Goal: Information Seeking & Learning: Compare options

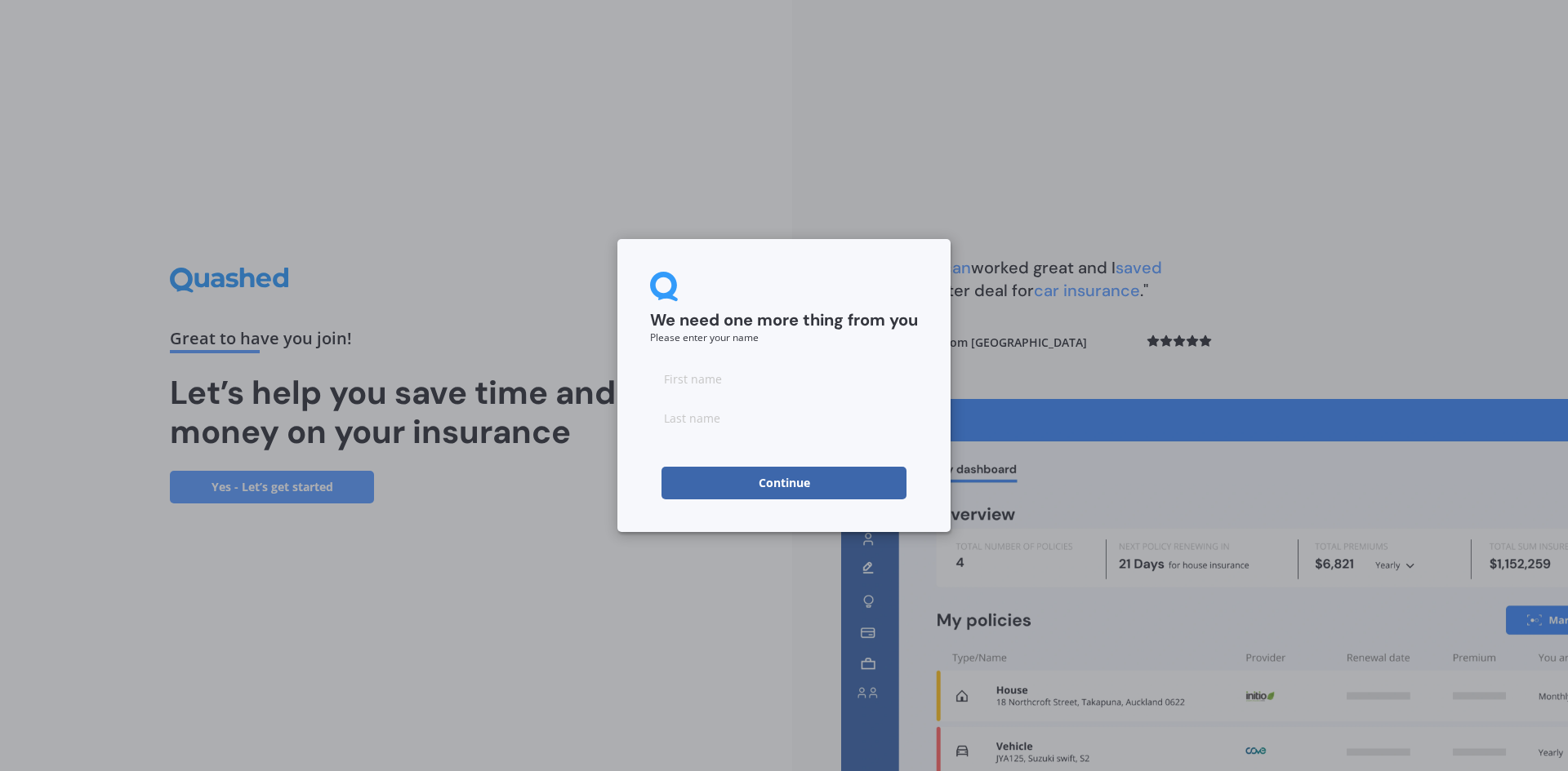
click at [791, 380] on input at bounding box center [784, 379] width 268 height 33
type input "[PERSON_NAME]"
click at [809, 302] on div "We need one more thing from you Please enter your name" at bounding box center [784, 307] width 268 height 71
click at [787, 488] on button "Continue" at bounding box center [784, 483] width 245 height 33
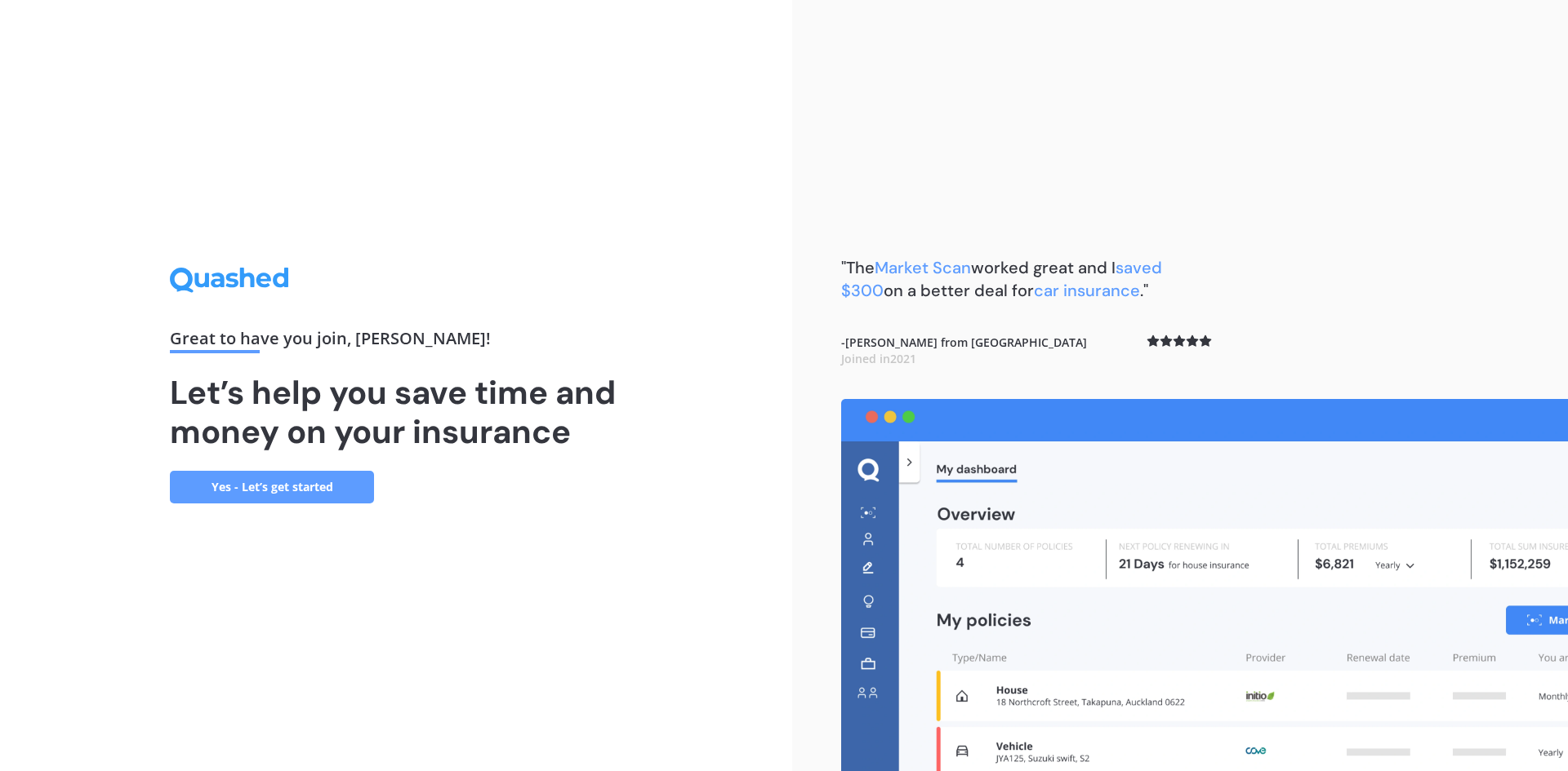
click at [777, 454] on div "Great to have you join , [PERSON_NAME] ! Let’s help you save time and money on …" at bounding box center [396, 385] width 793 height 771
click at [274, 475] on link "Yes - Let’s get started" at bounding box center [272, 487] width 204 height 33
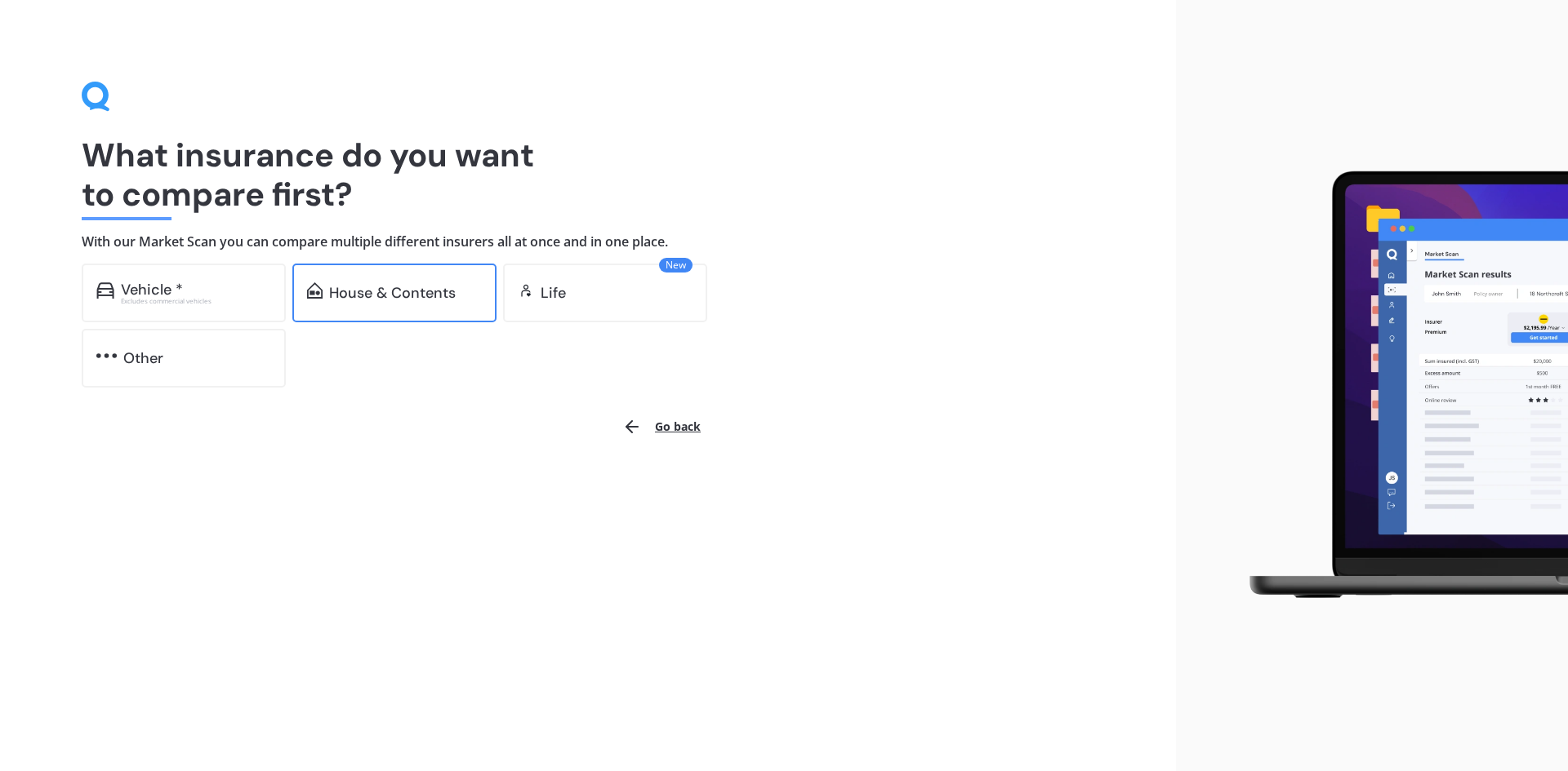
click at [427, 286] on div "House & Contents" at bounding box center [392, 293] width 126 height 16
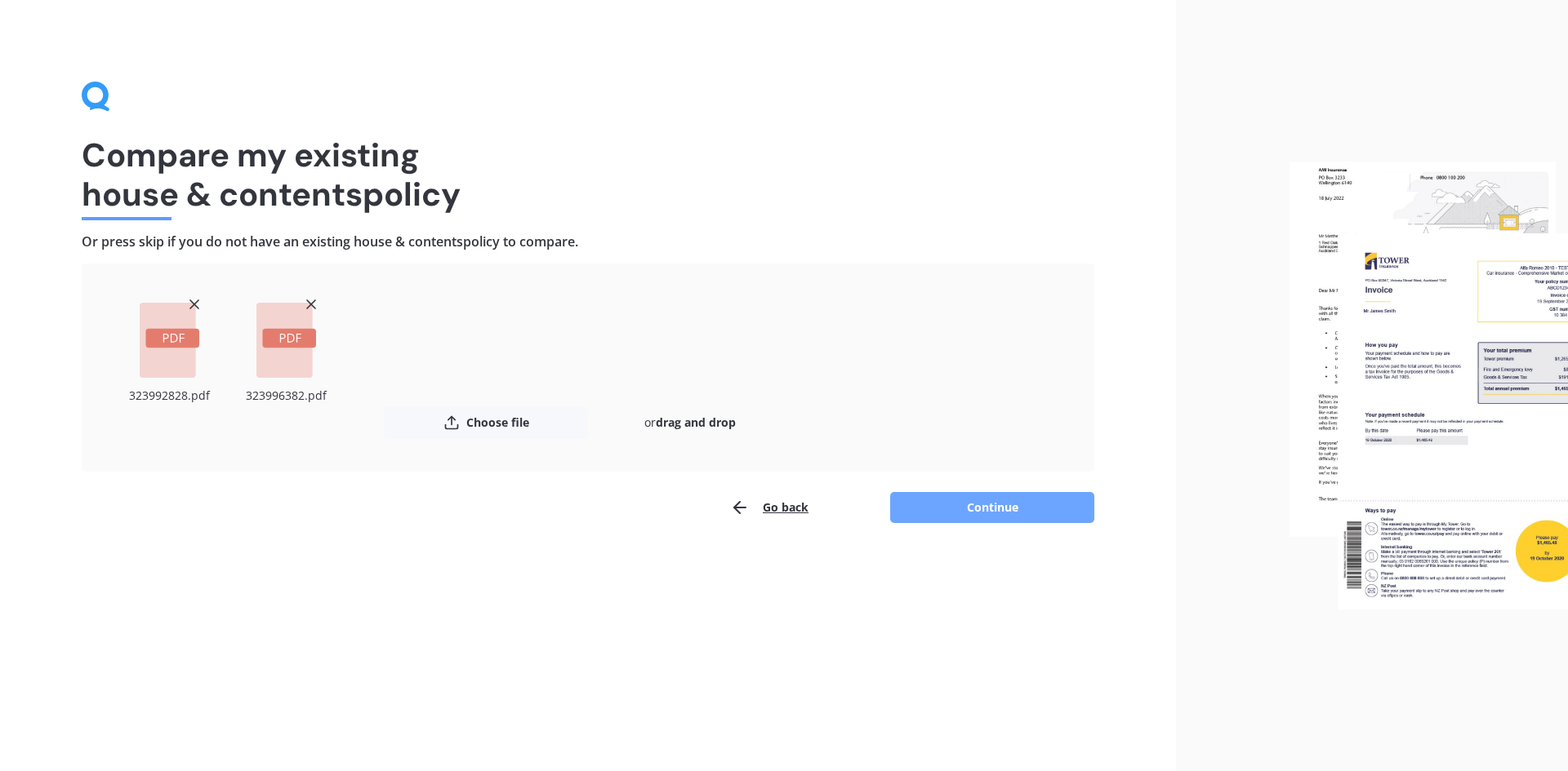
click at [953, 497] on button "Continue" at bounding box center [992, 507] width 204 height 31
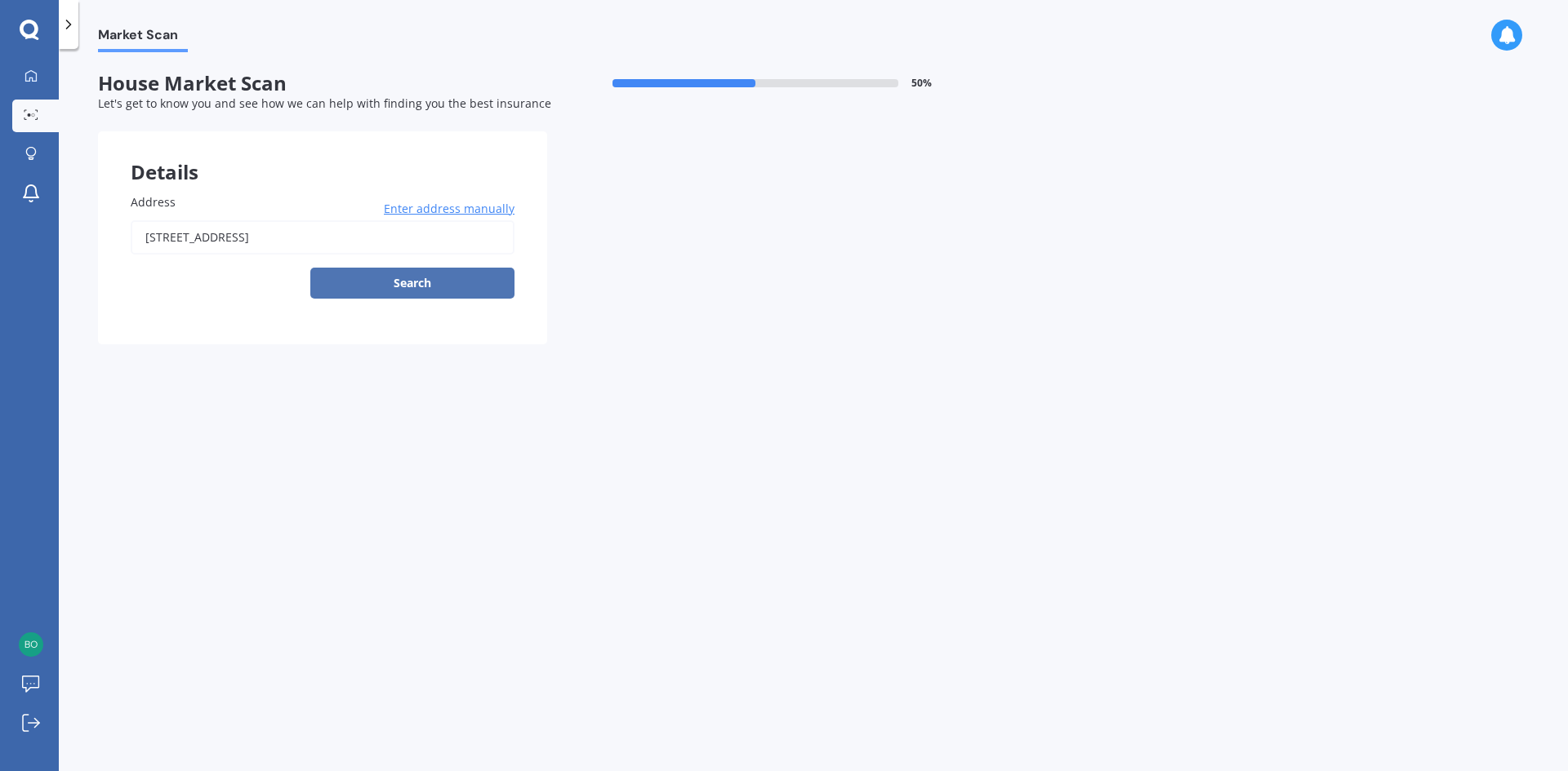
click at [430, 290] on button "Search" at bounding box center [412, 283] width 204 height 31
type input "[STREET_ADDRESS]"
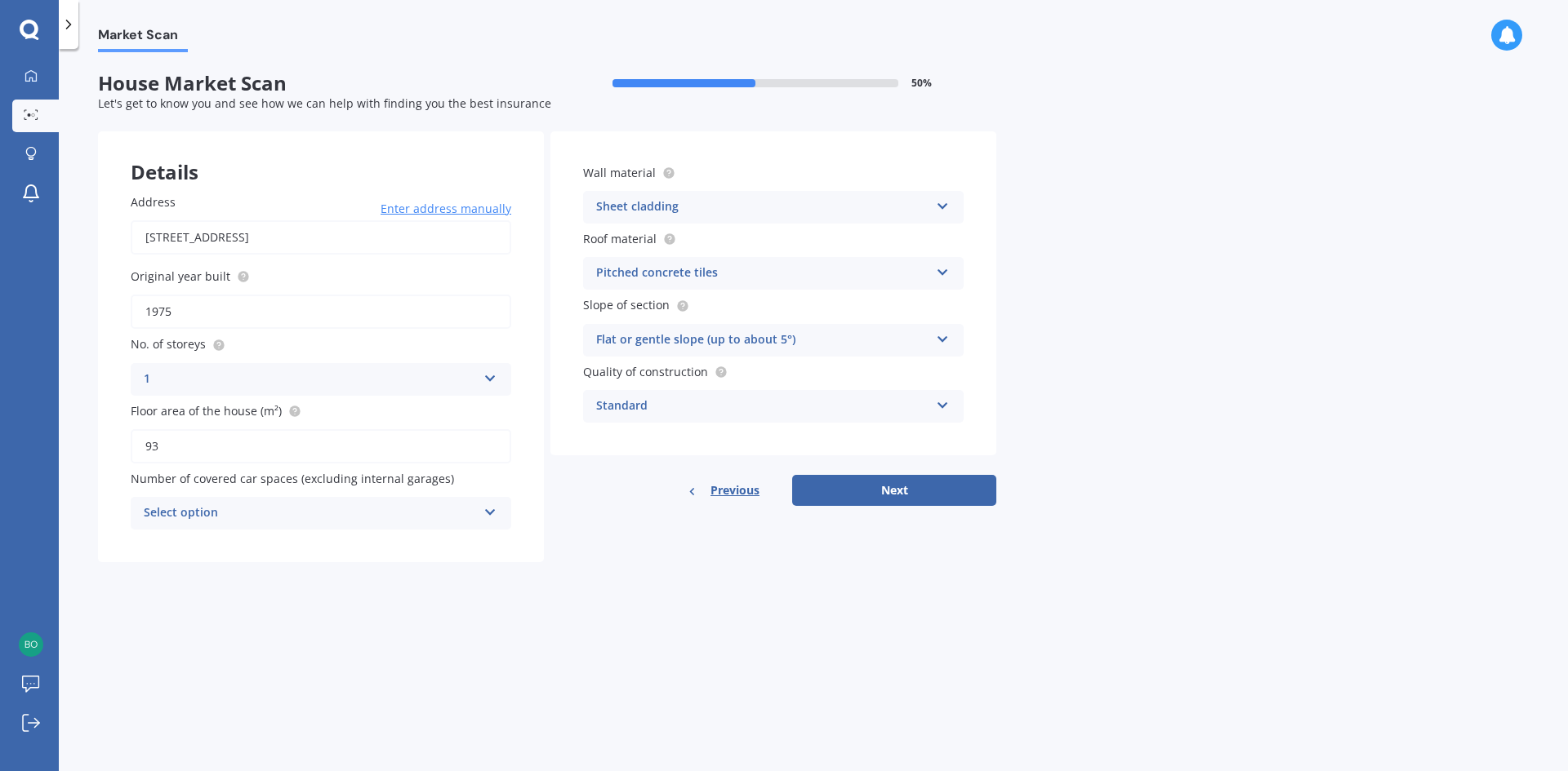
click at [467, 509] on div "Select option" at bounding box center [310, 513] width 333 height 19
click at [431, 580] on div "1" at bounding box center [321, 575] width 379 height 30
click at [492, 519] on div "1 0 1 2 3 4 5+" at bounding box center [321, 513] width 380 height 33
click at [475, 541] on div "0" at bounding box center [321, 545] width 379 height 30
click at [578, 552] on div "Details Address [STREET_ADDRESS] Enter address manually Search Original year bu…" at bounding box center [547, 347] width 899 height 431
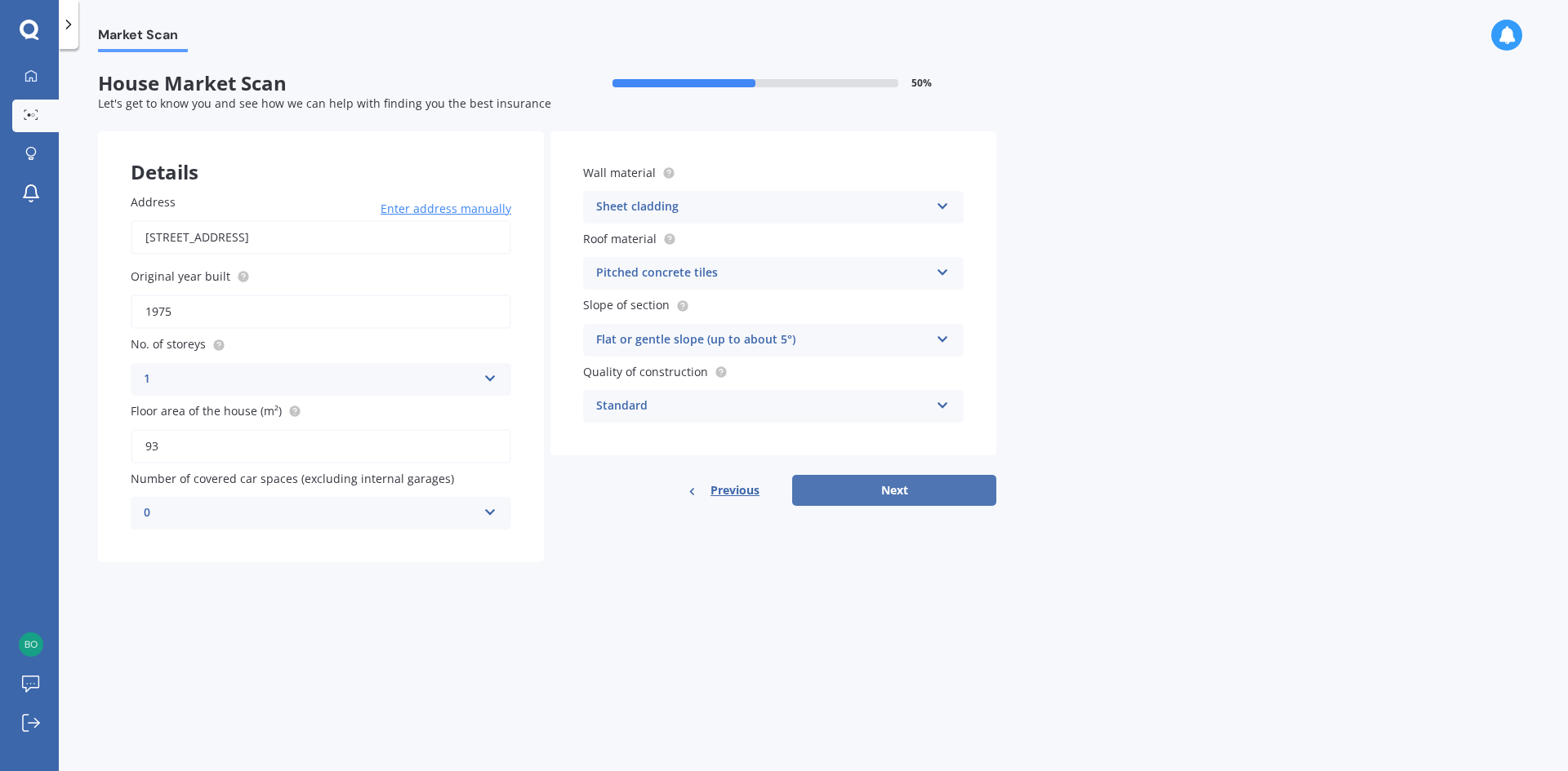
click at [935, 495] on button "Next" at bounding box center [895, 491] width 204 height 31
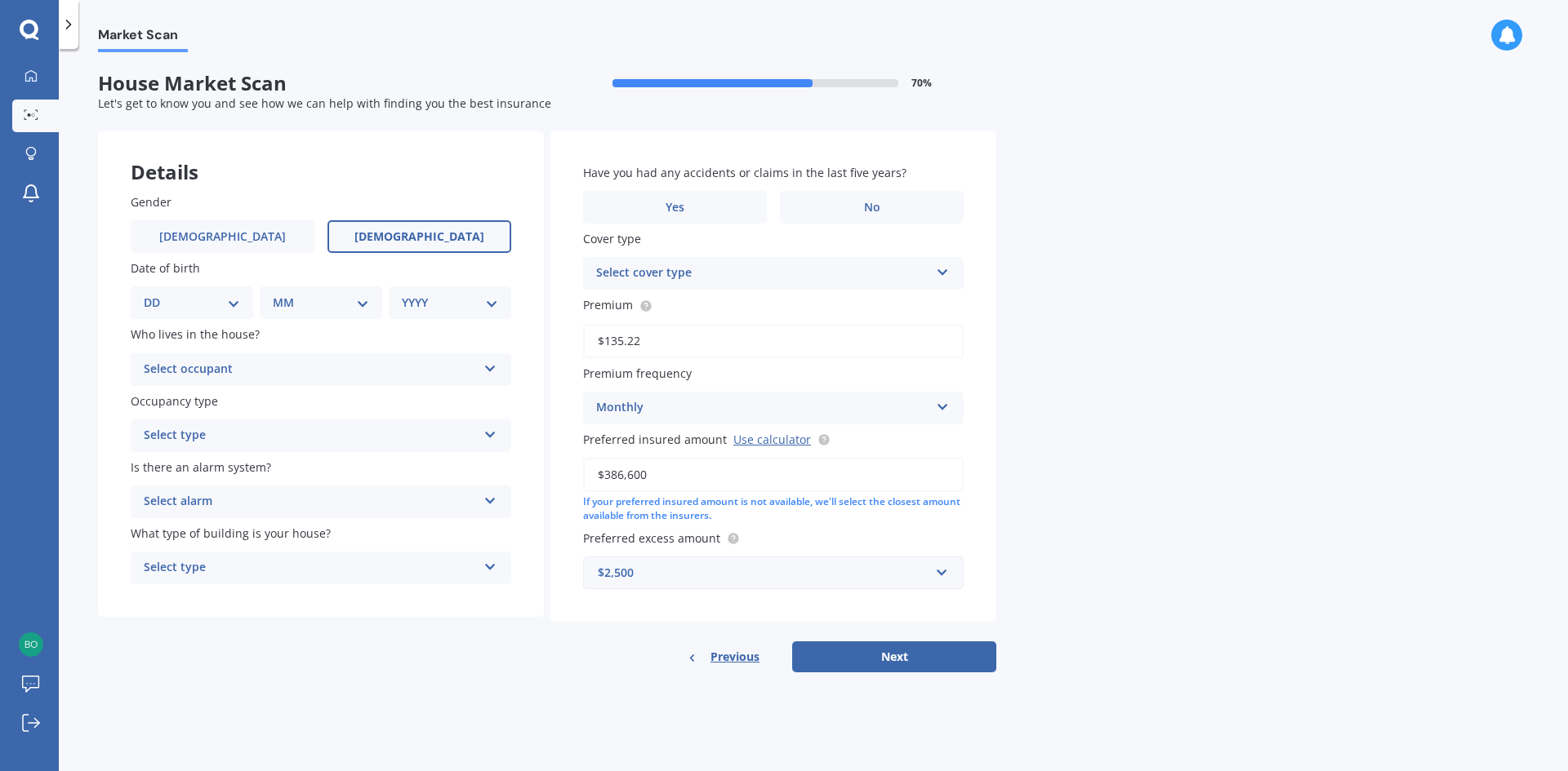
click at [457, 239] on label "[DEMOGRAPHIC_DATA]" at bounding box center [419, 237] width 184 height 33
click at [0, 0] on input "[DEMOGRAPHIC_DATA]" at bounding box center [0, 0] width 0 height 0
click at [221, 303] on select "DD 01 02 03 04 05 06 07 08 09 10 11 12 13 14 15 16 17 18 19 20 21 22 23 24 25 2…" at bounding box center [192, 302] width 96 height 18
select select "22"
click at [157, 294] on select "DD 01 02 03 04 05 06 07 08 09 10 11 12 13 14 15 16 17 18 19 20 21 22 23 24 25 2…" at bounding box center [192, 302] width 96 height 18
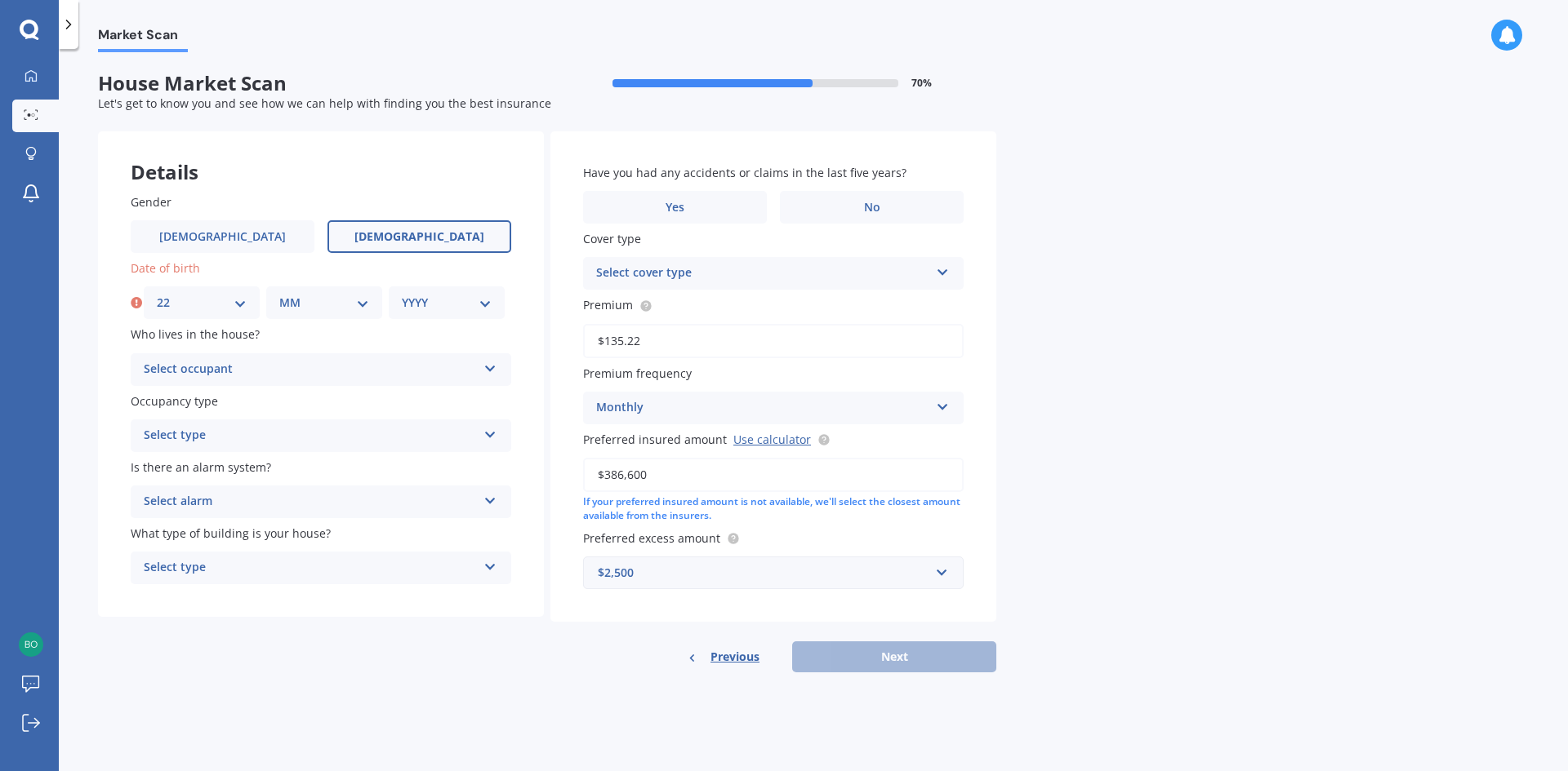
click at [293, 293] on div "MM 01 02 03 04 05 06 07 08 09 10 11 12" at bounding box center [324, 303] width 116 height 33
click at [305, 306] on select "MM 01 02 03 04 05 06 07 08 09 10 11 12" at bounding box center [324, 302] width 90 height 18
select select "11"
click at [454, 304] on select "YYYY 2009 2008 2007 2006 2005 2004 2003 2002 2001 2000 1999 1998 1997 1996 1995…" at bounding box center [446, 302] width 90 height 18
select select "1993"
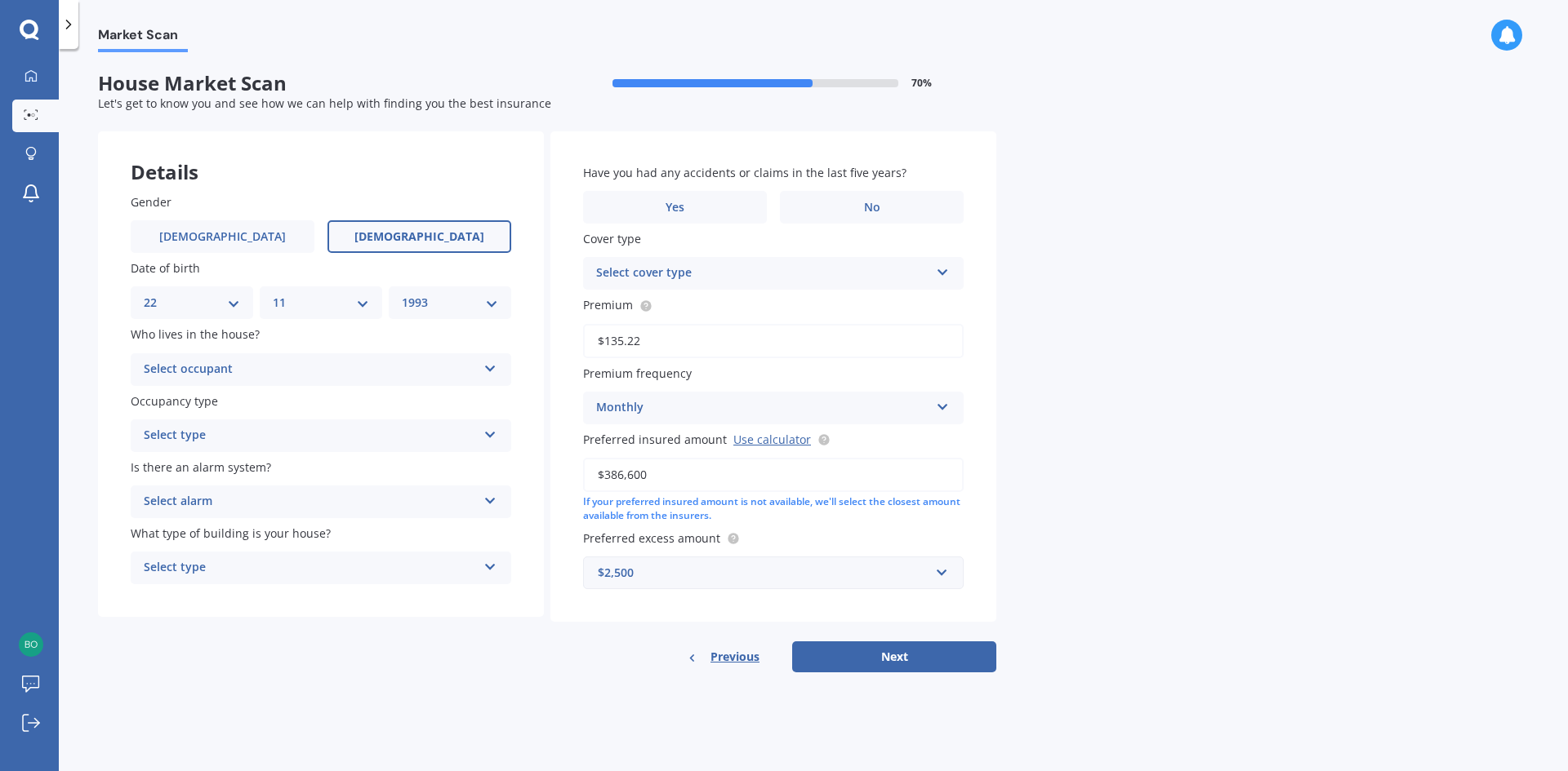
click at [401, 693] on div "Market Scan House Market Scan 70 % Let's get to know you and see how we can hel…" at bounding box center [813, 413] width 1509 height 723
click at [282, 374] on div "Select occupant" at bounding box center [310, 370] width 333 height 19
click at [285, 404] on div "Owner" at bounding box center [321, 401] width 379 height 30
click at [299, 435] on div "Select type" at bounding box center [310, 436] width 333 height 19
click at [299, 469] on div "Permanent" at bounding box center [321, 468] width 379 height 30
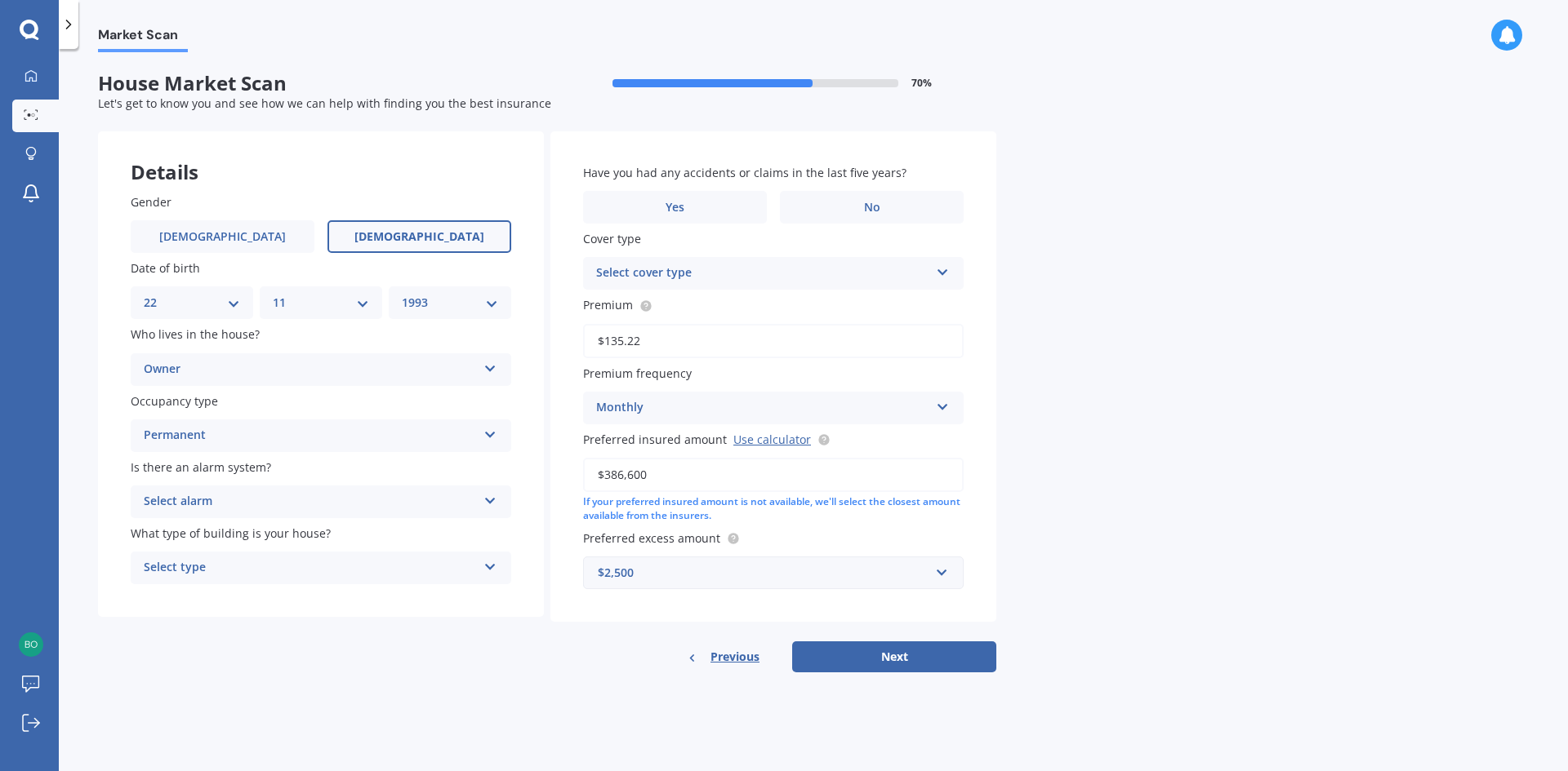
click at [305, 501] on div "Select alarm" at bounding box center [310, 501] width 333 height 19
click at [307, 591] on div "No" at bounding box center [321, 592] width 379 height 30
click at [316, 567] on div "Select type" at bounding box center [310, 568] width 333 height 19
click at [315, 607] on div "Freestanding" at bounding box center [321, 600] width 379 height 30
click at [852, 212] on label "No" at bounding box center [872, 207] width 184 height 33
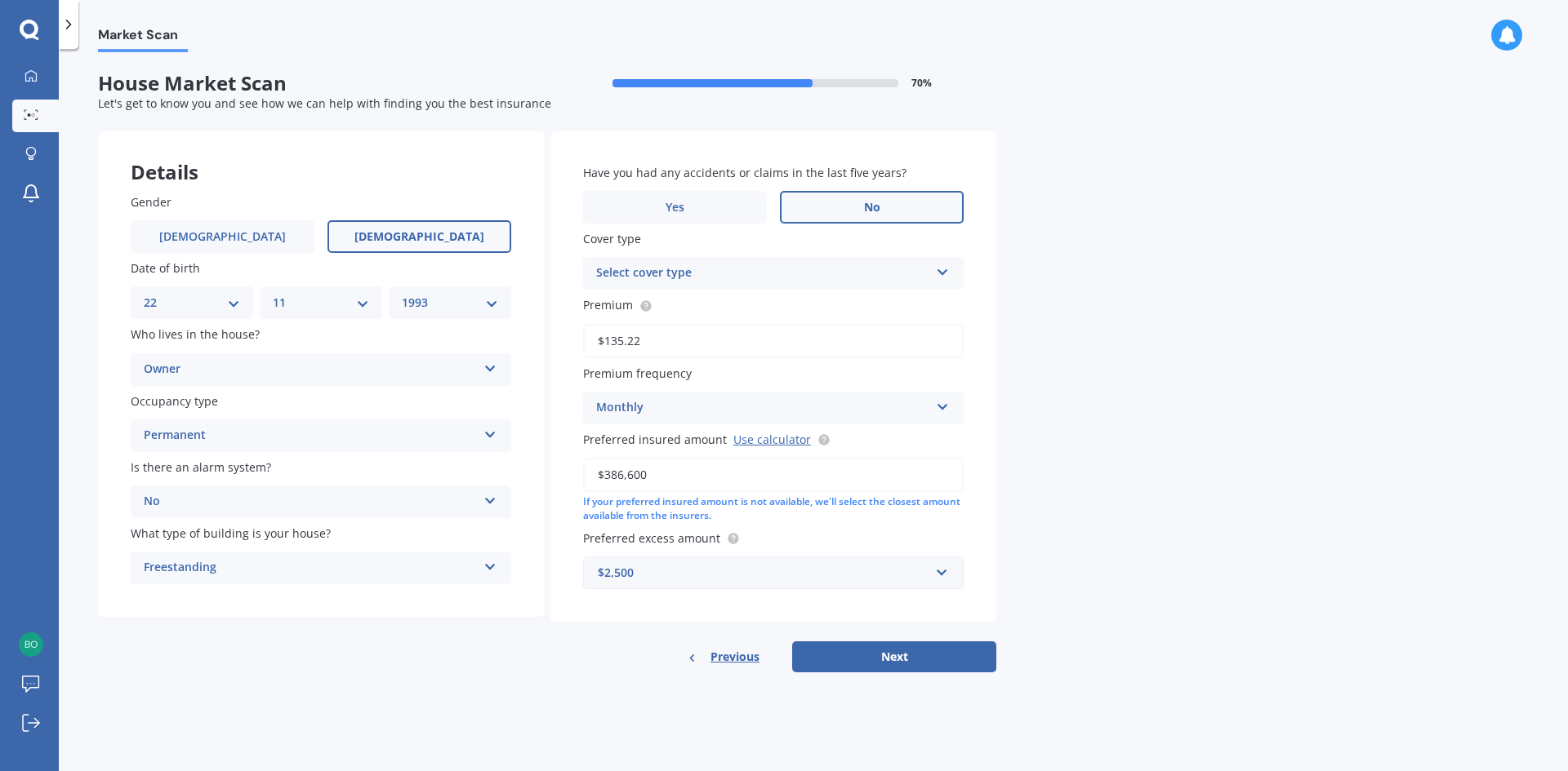
click at [0, 0] on input "No" at bounding box center [0, 0] width 0 height 0
click at [947, 278] on div "Select cover type Premier House Market Value House Home Plus" at bounding box center [773, 273] width 380 height 33
click at [879, 371] on div "Home Plus" at bounding box center [772, 364] width 379 height 30
click at [897, 658] on button "Next" at bounding box center [895, 657] width 204 height 31
select select "22"
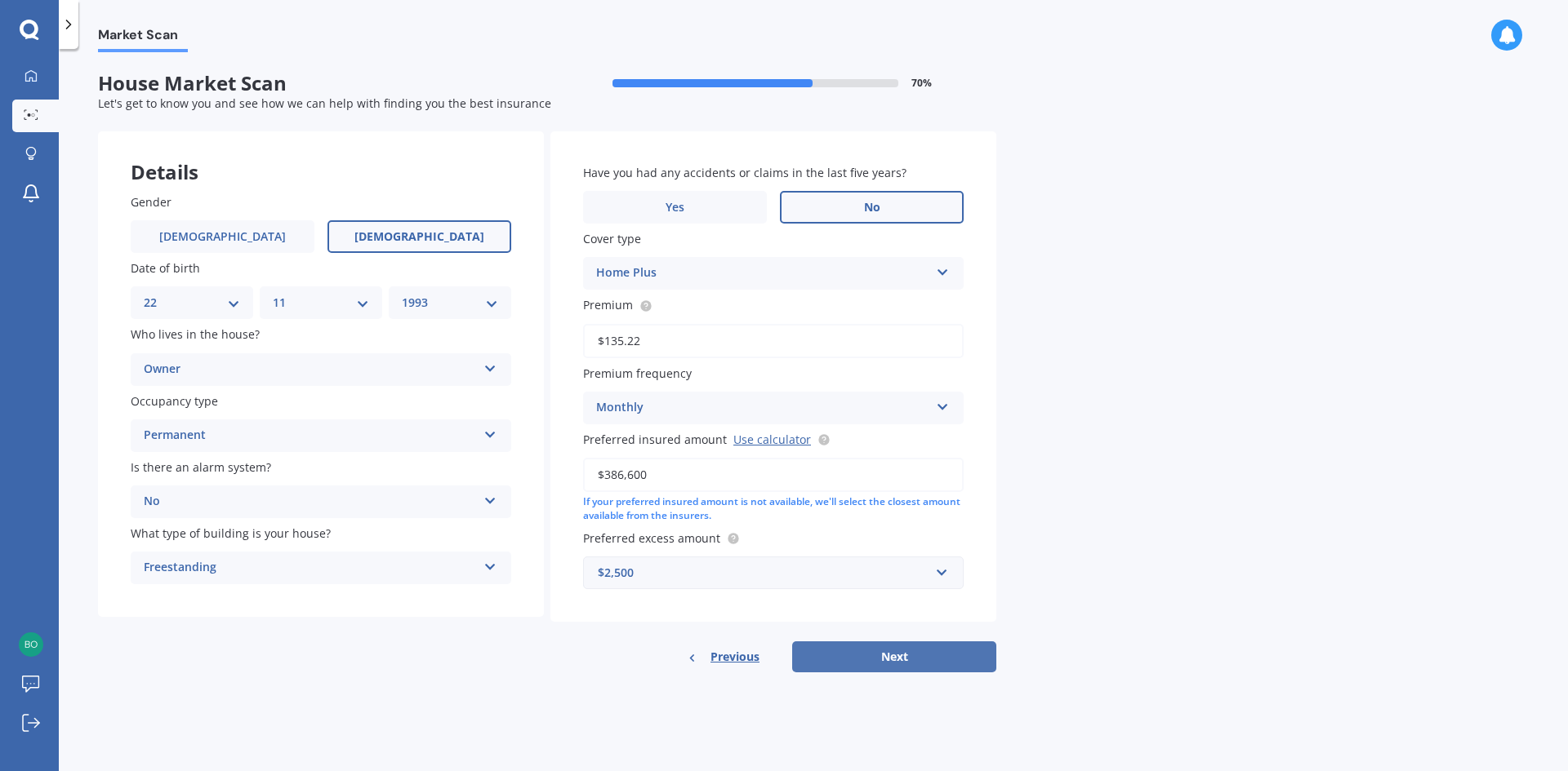
select select "11"
select select "1993"
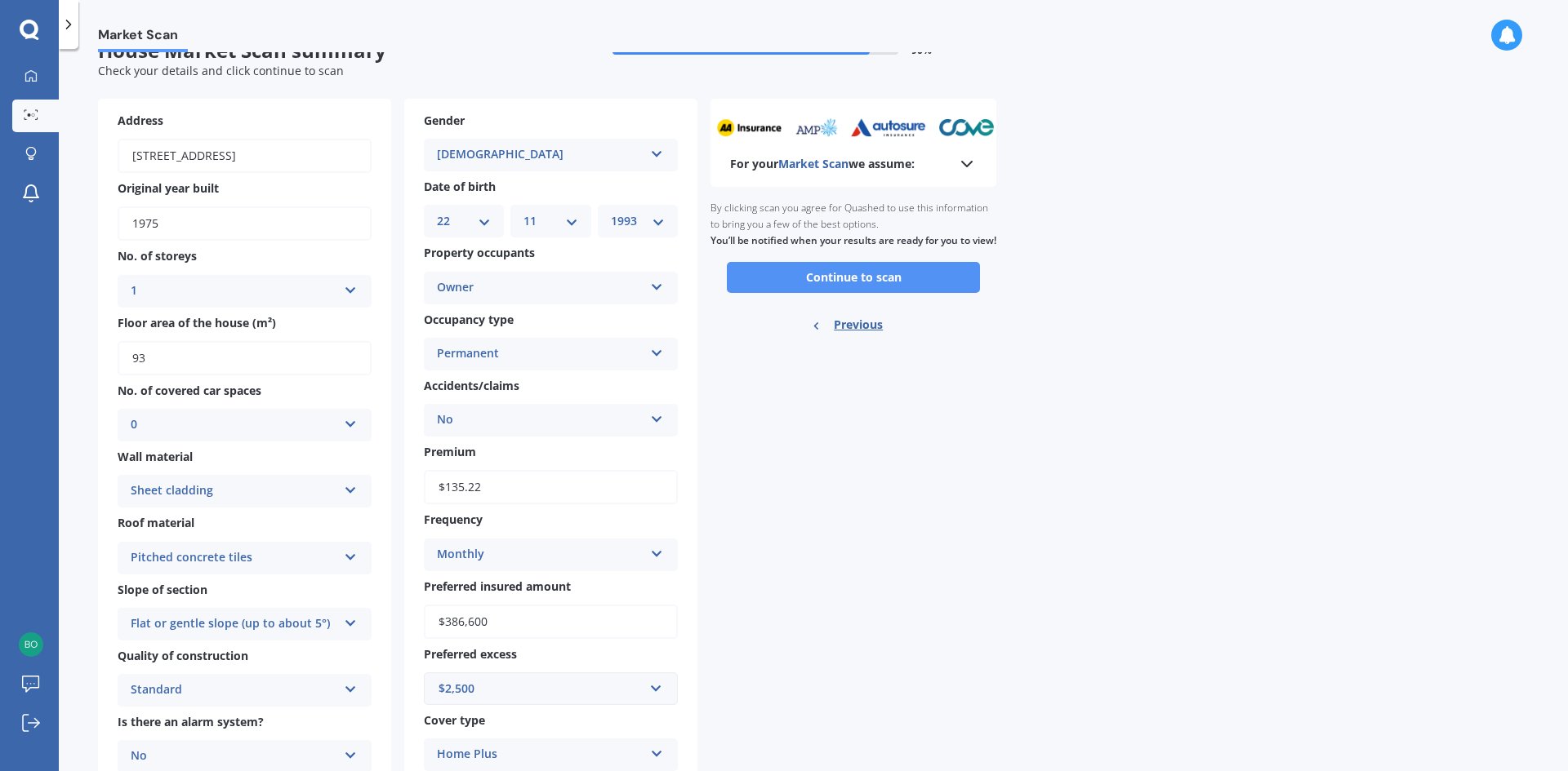
scroll to position [157, 0]
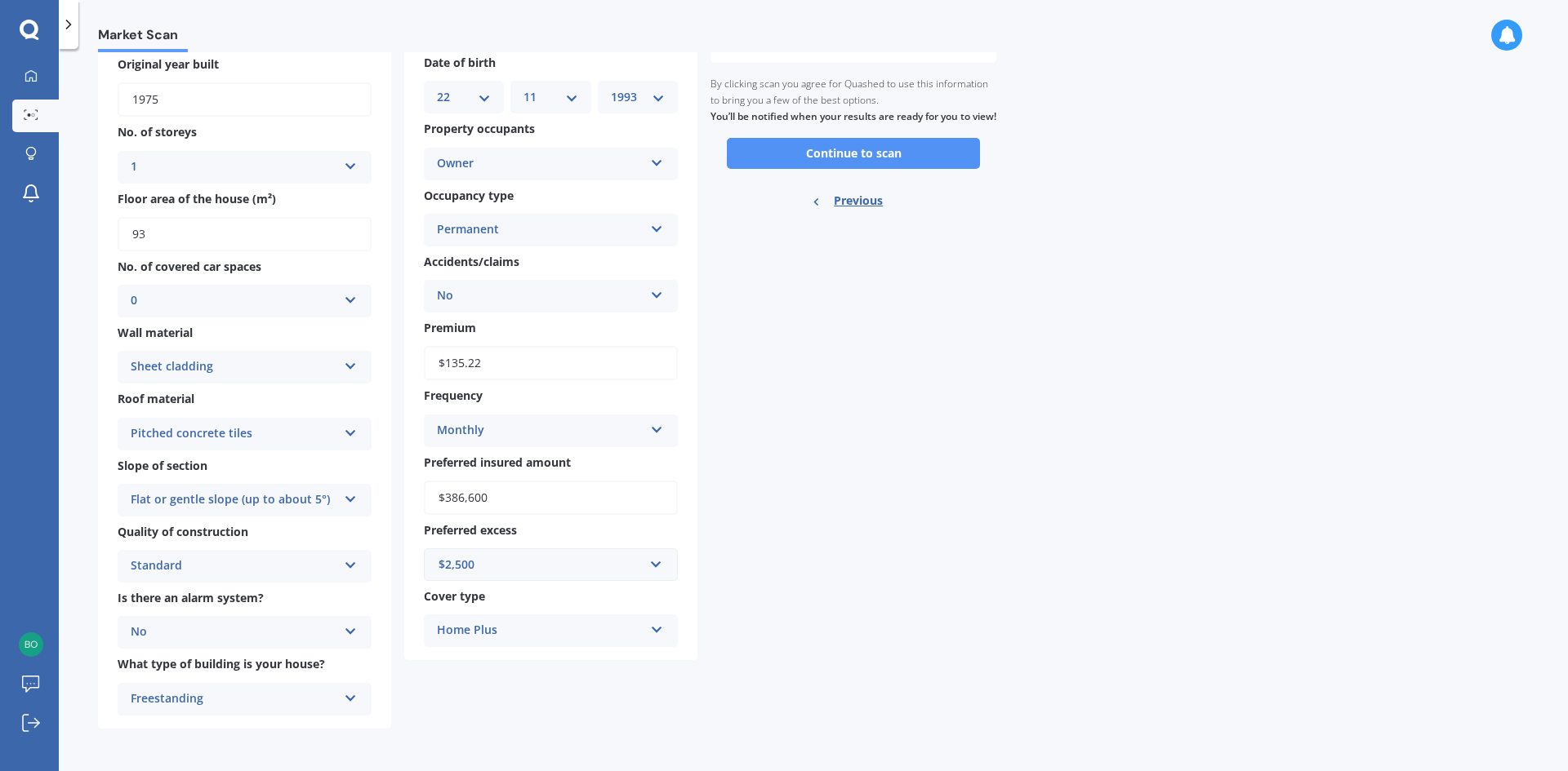
click at [849, 169] on button "Continue to scan" at bounding box center [853, 153] width 253 height 31
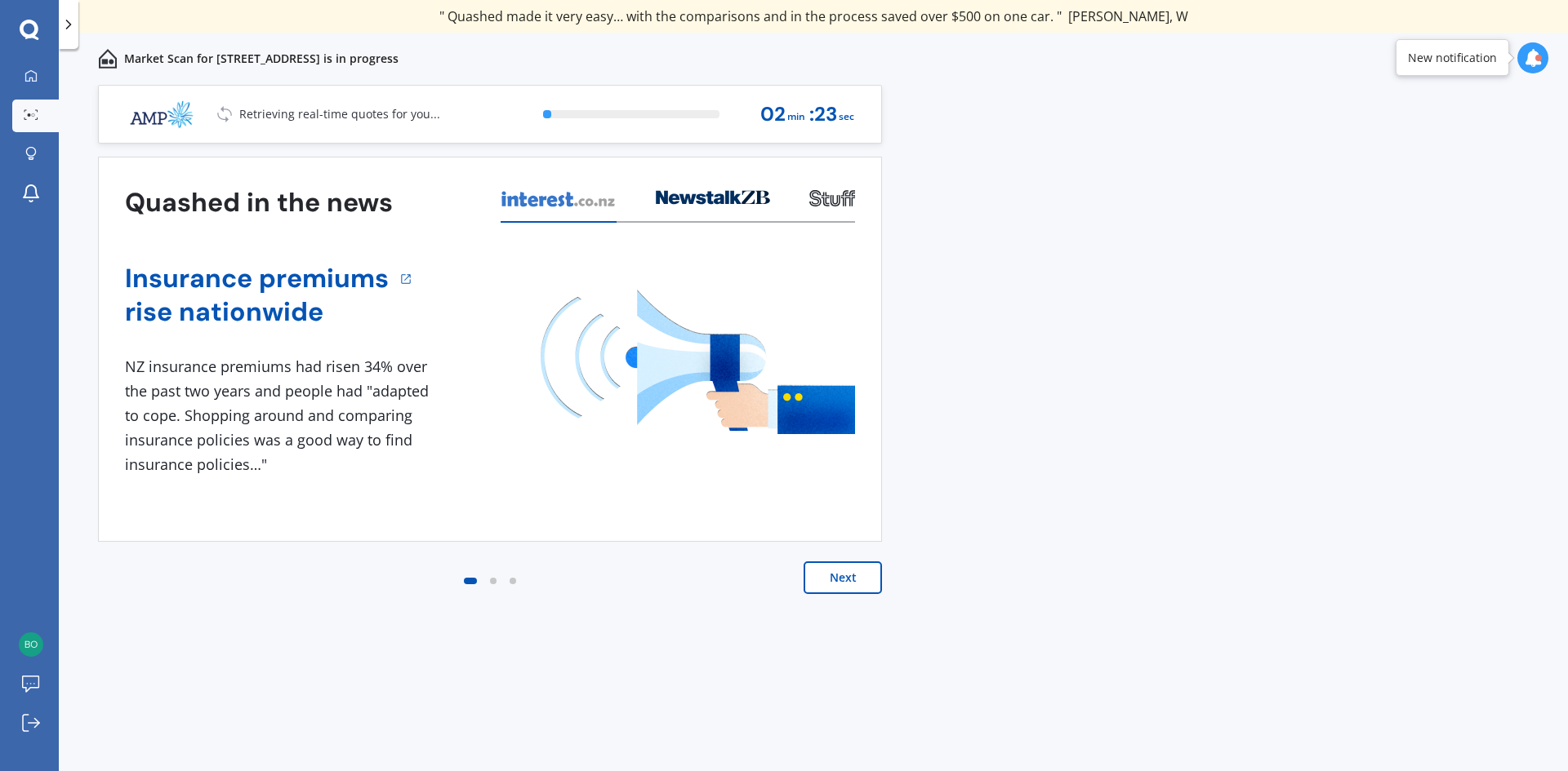
click at [826, 573] on button "Next" at bounding box center [842, 578] width 78 height 33
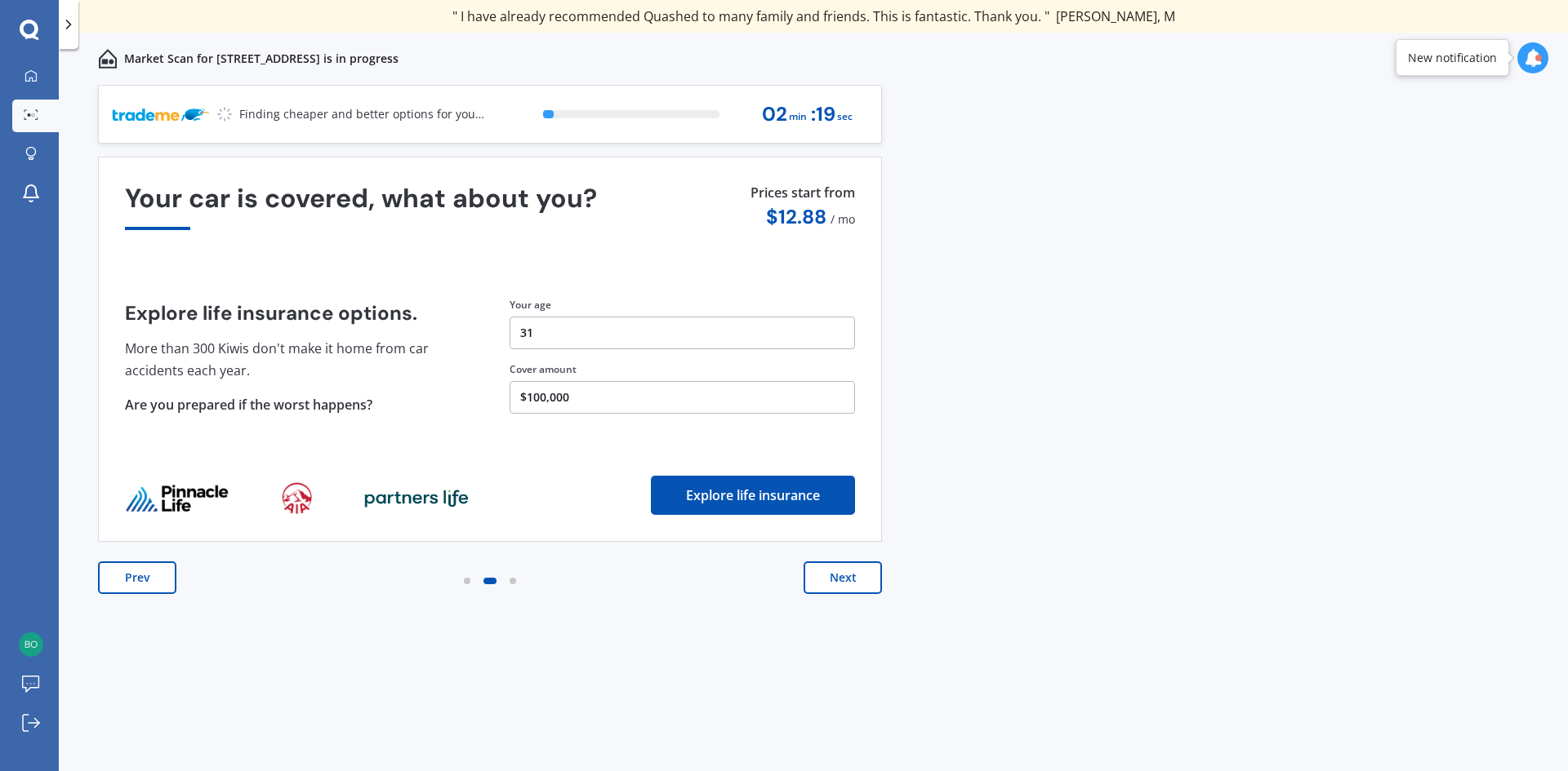
click at [826, 573] on button "Next" at bounding box center [842, 578] width 78 height 33
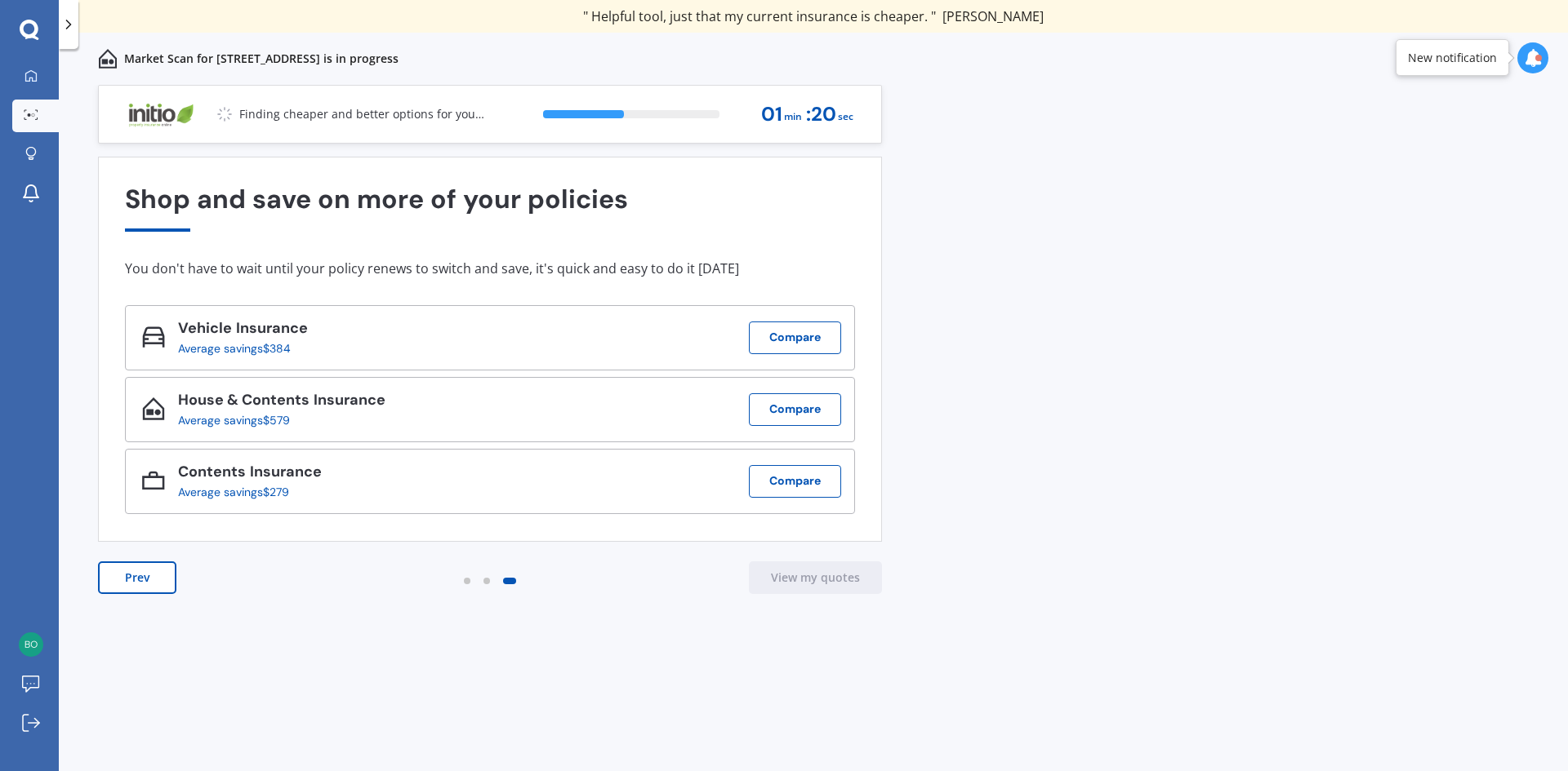
click at [962, 225] on div "Previous 80,000+ [DEMOGRAPHIC_DATA] consumers have signed up to shop and save t…" at bounding box center [813, 446] width 1509 height 723
click at [1529, 61] on icon at bounding box center [1532, 58] width 18 height 18
click at [1383, 216] on div "Previous 80,000+ [DEMOGRAPHIC_DATA] consumers have signed up to shop and save t…" at bounding box center [813, 446] width 1509 height 723
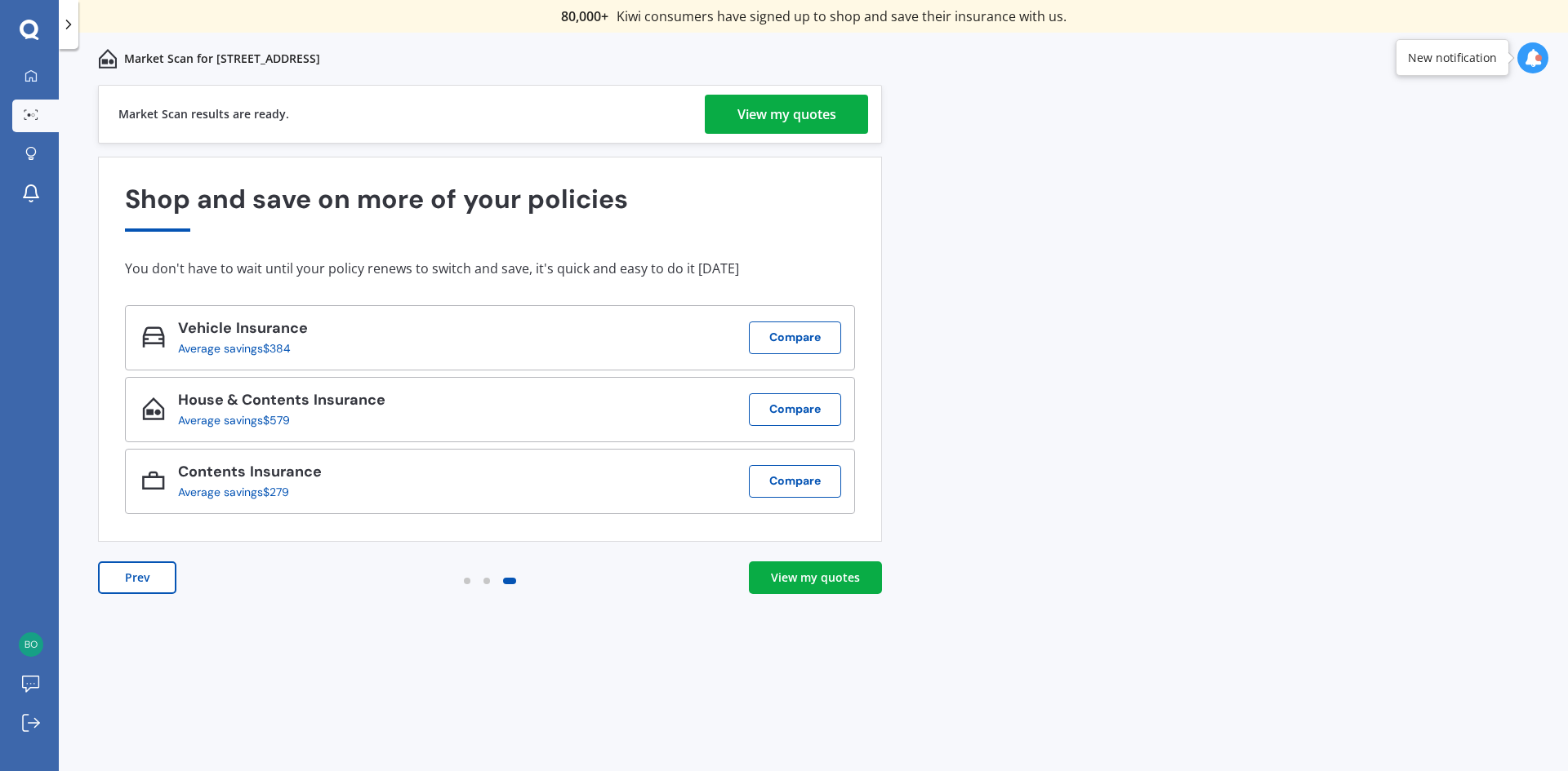
click at [803, 132] on div "View my quotes" at bounding box center [787, 114] width 99 height 39
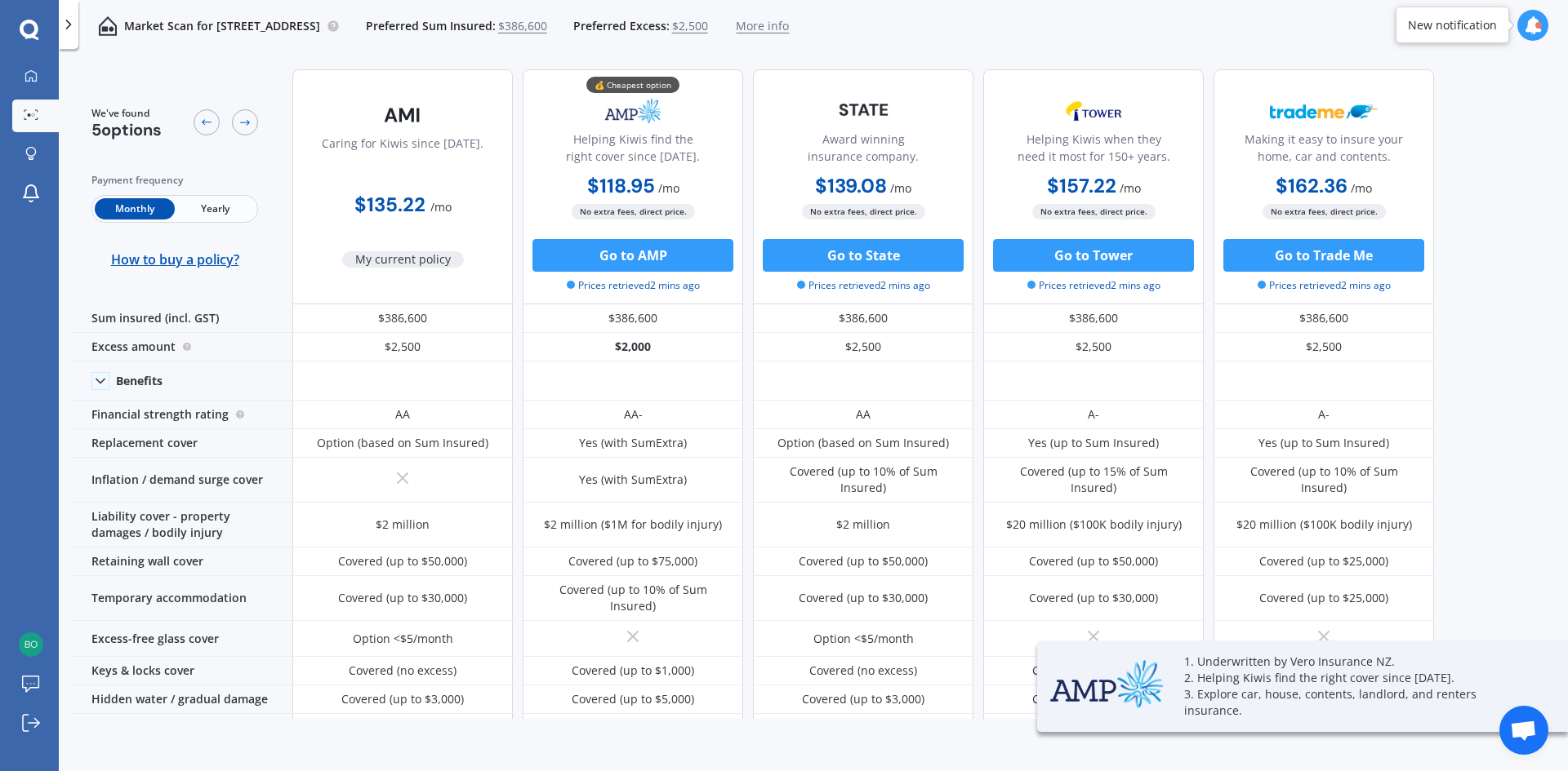
click at [1492, 390] on div "We've found 5 options Payment frequency Monthly Yearly How to buy a policy? Car…" at bounding box center [821, 388] width 1497 height 663
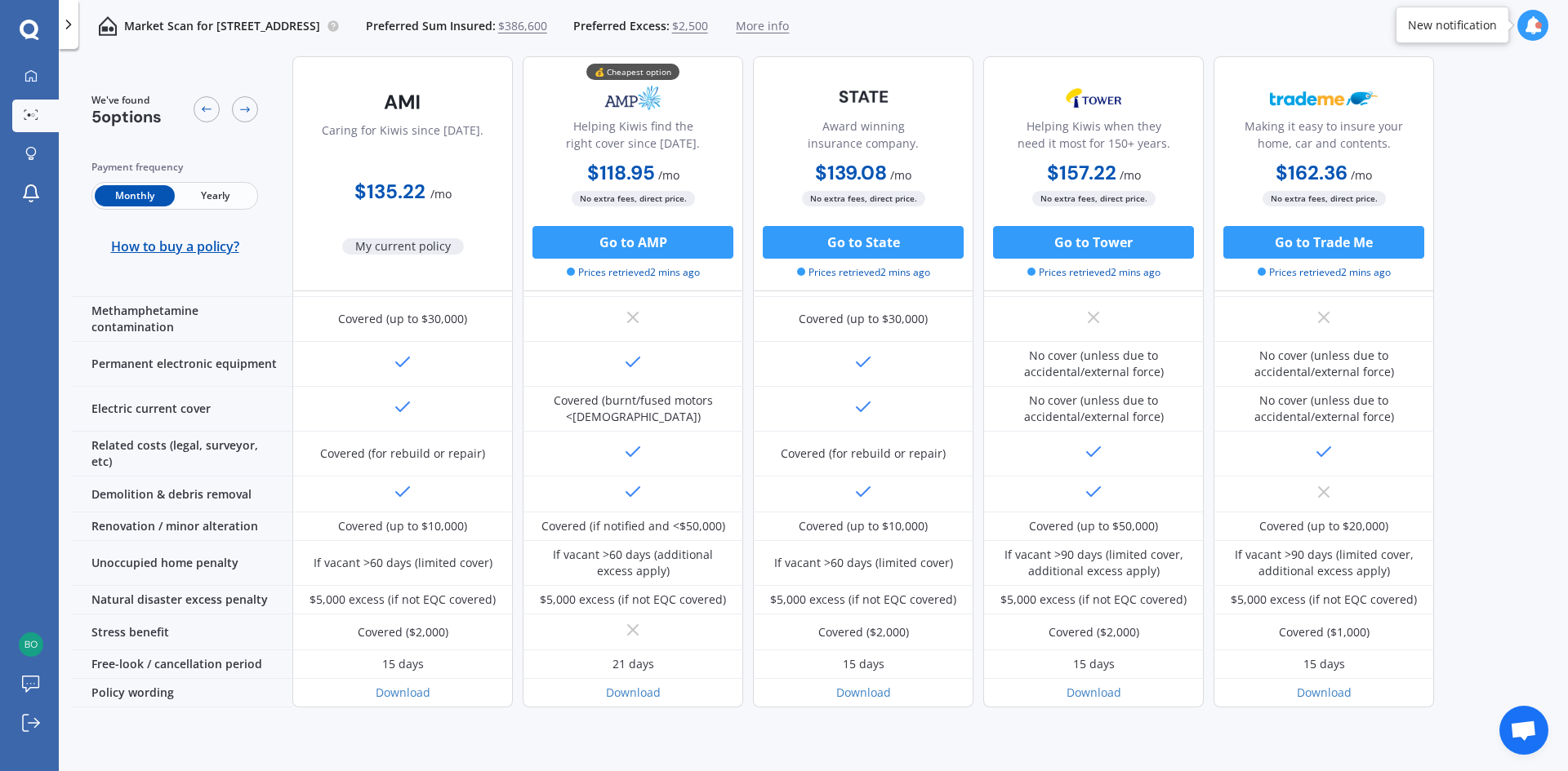
scroll to position [584, 0]
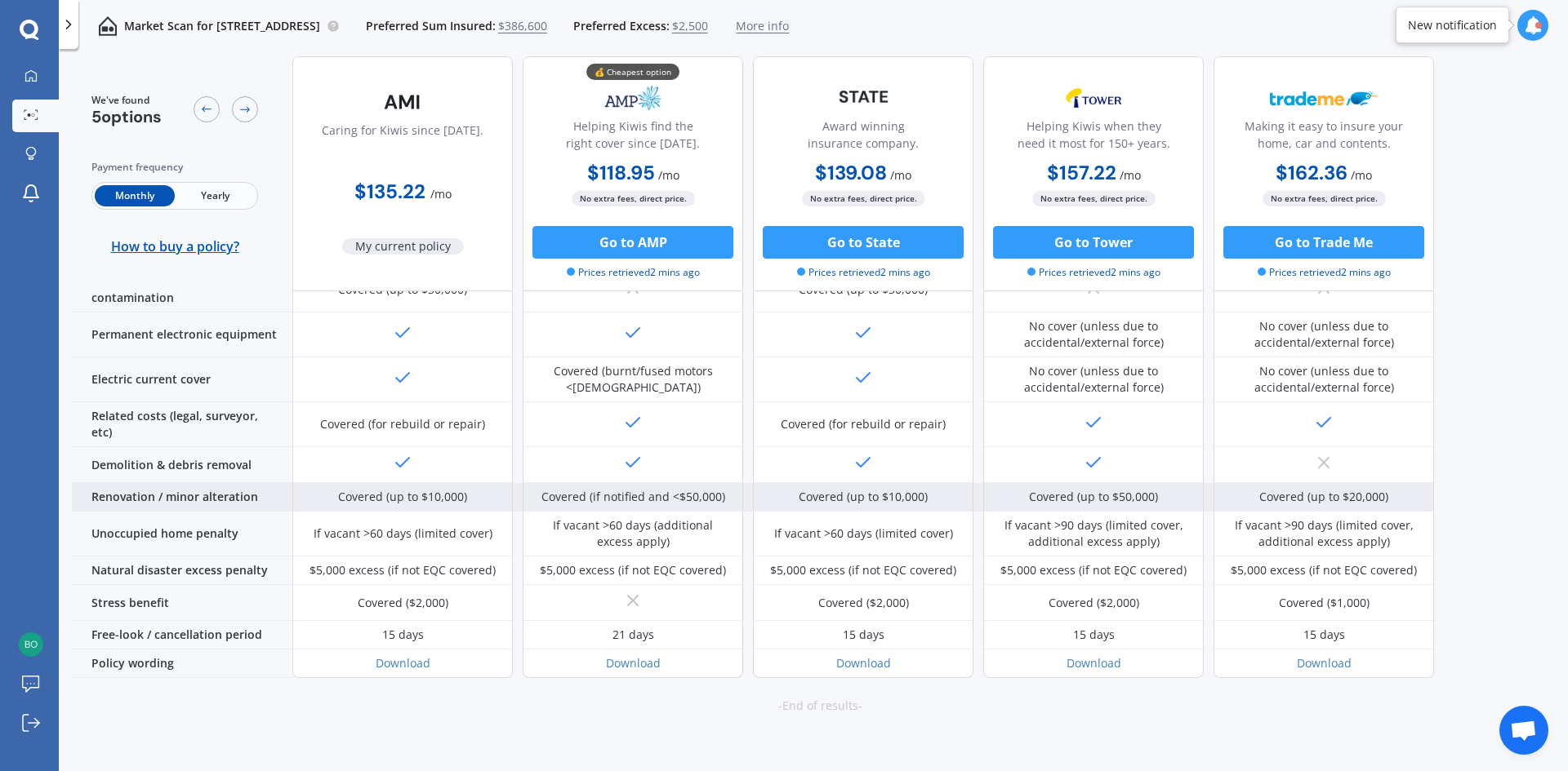
click at [360, 489] on div "Covered (up to $10,000)" at bounding box center [403, 497] width 129 height 16
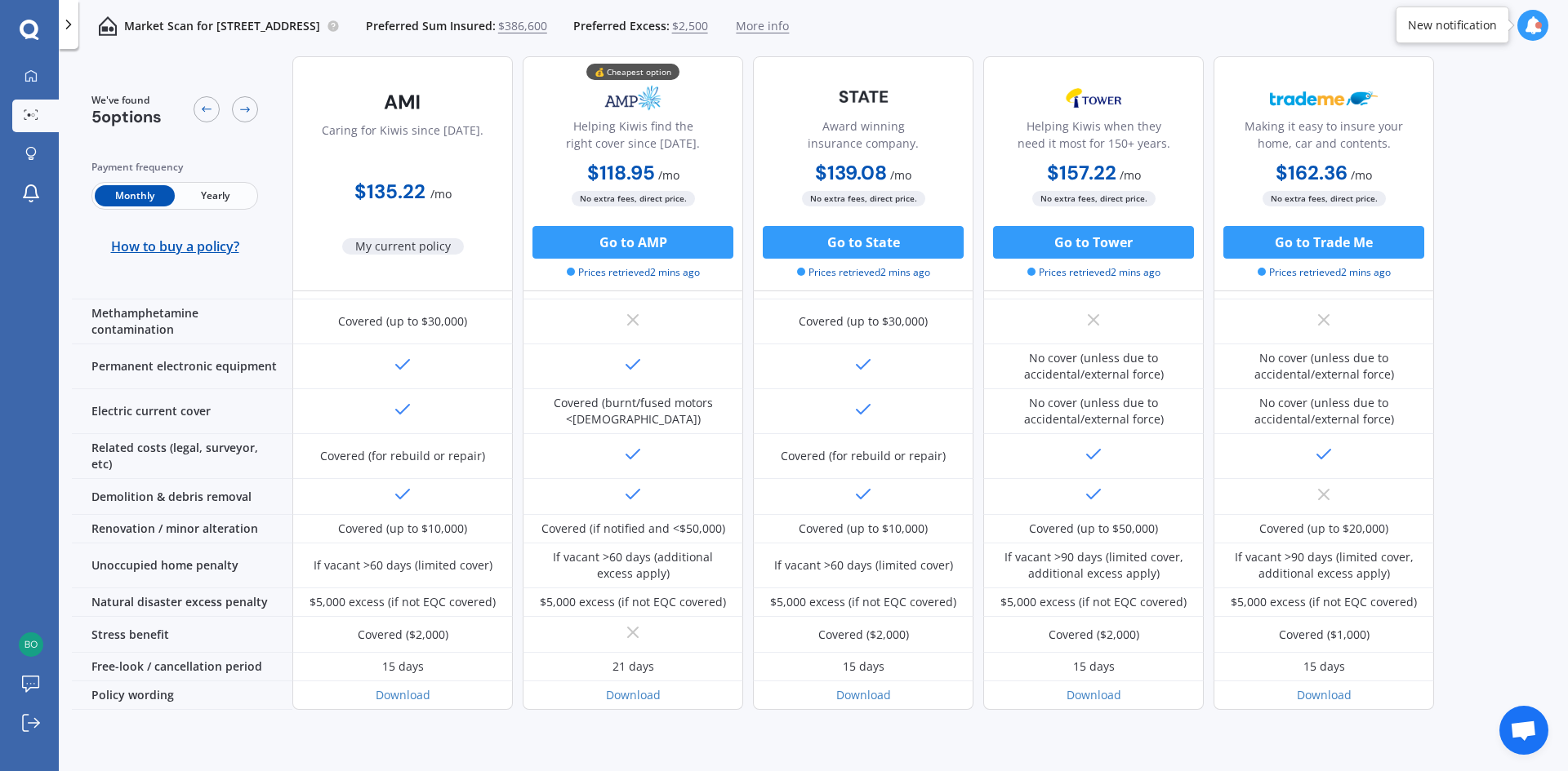
scroll to position [555, 0]
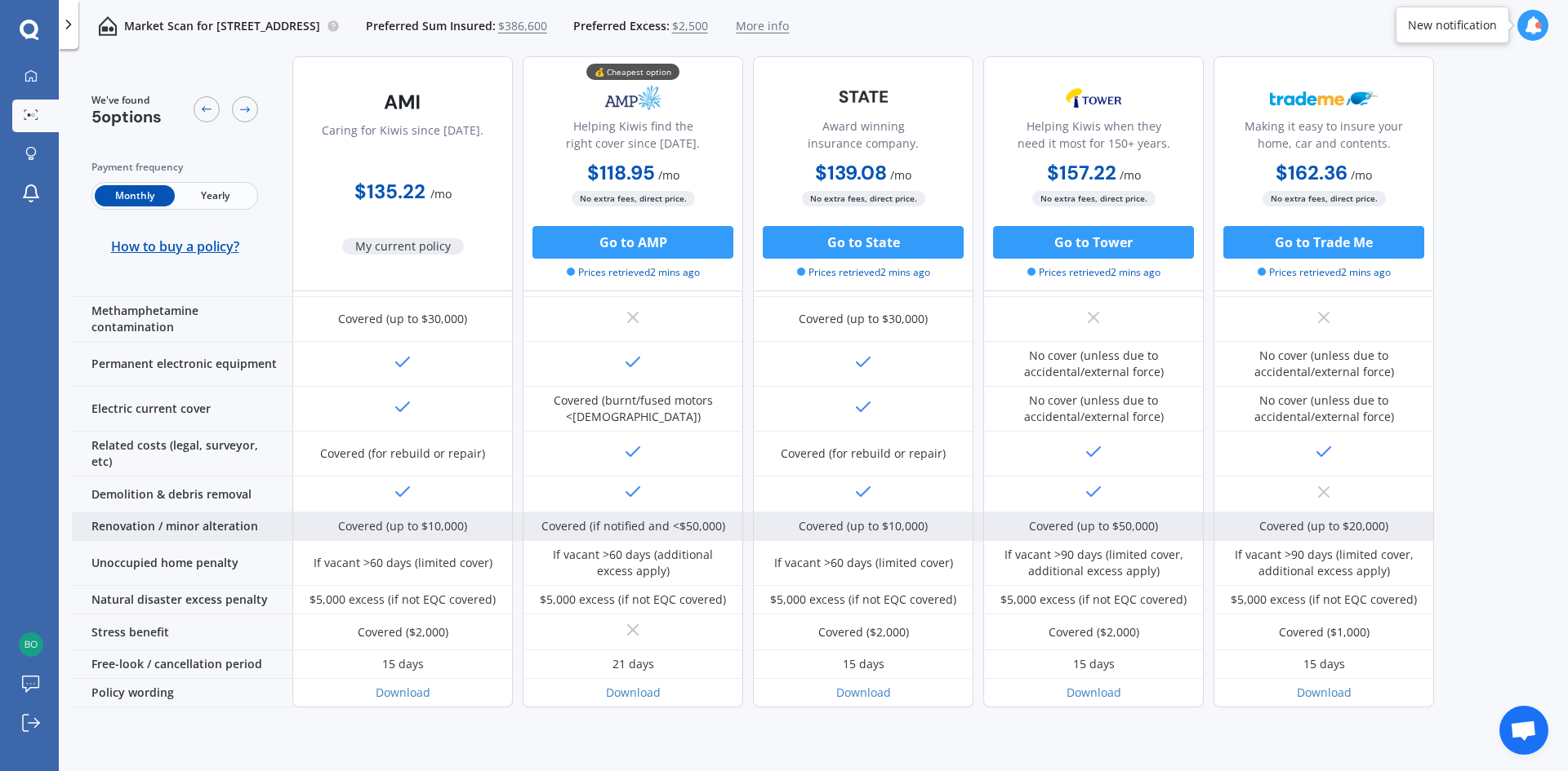
click at [695, 519] on div "Covered (if notified and <$50,000)" at bounding box center [633, 527] width 184 height 16
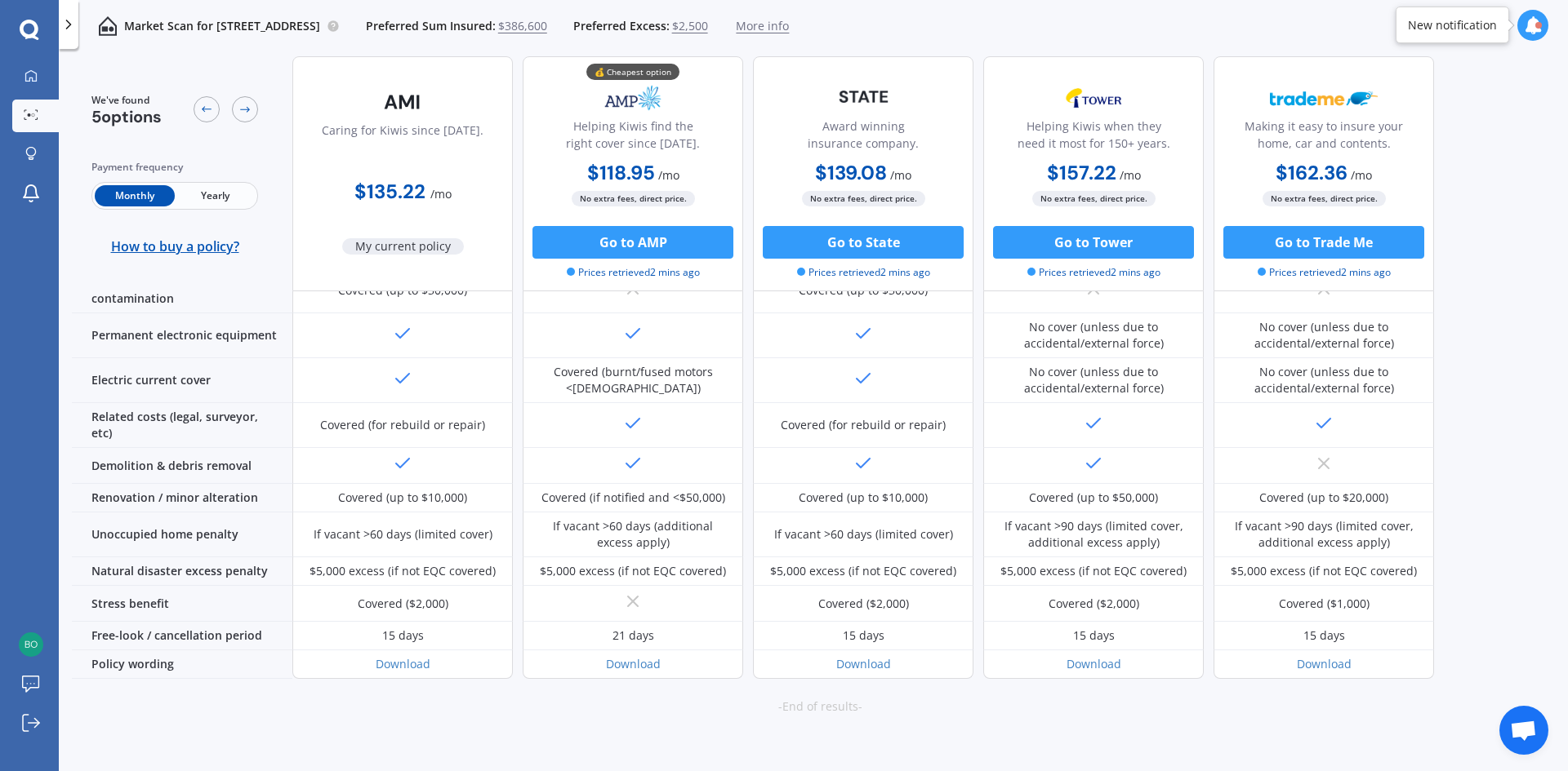
scroll to position [584, 0]
click at [241, 116] on div at bounding box center [245, 109] width 26 height 26
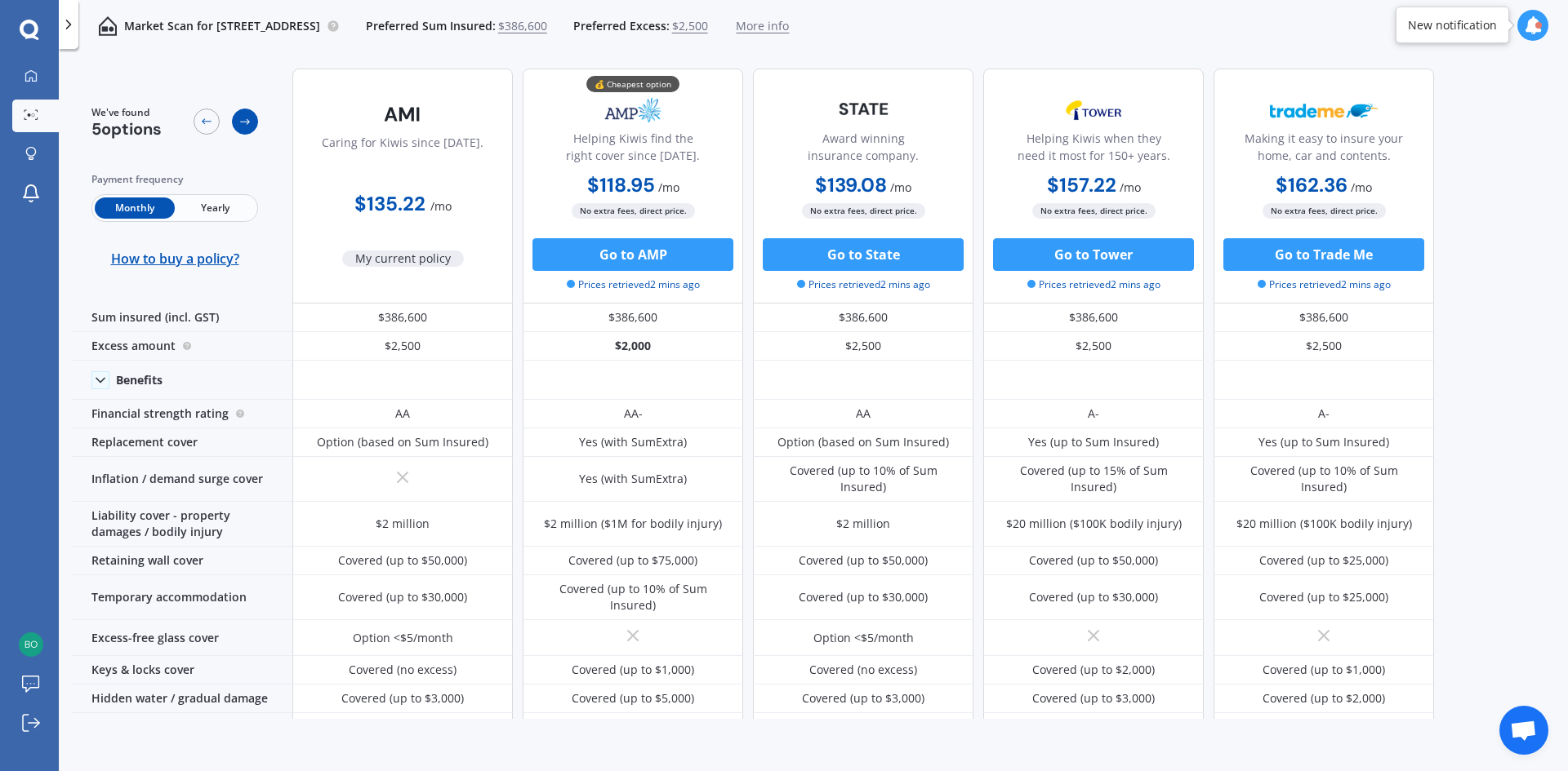
scroll to position [0, 0]
click at [40, 89] on link "My Dashboard" at bounding box center [36, 77] width 46 height 33
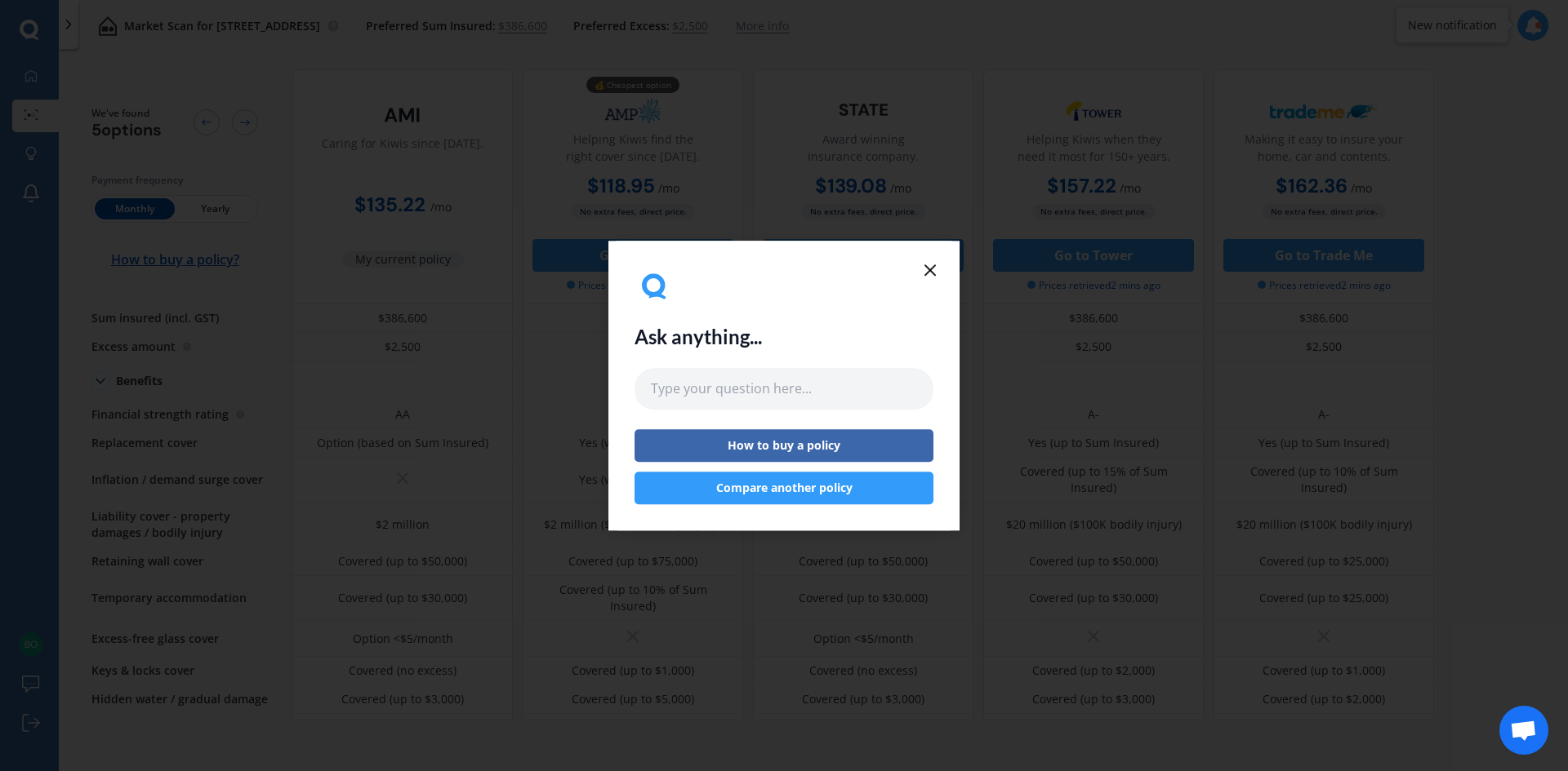
click at [845, 491] on button "Compare another policy" at bounding box center [784, 488] width 299 height 33
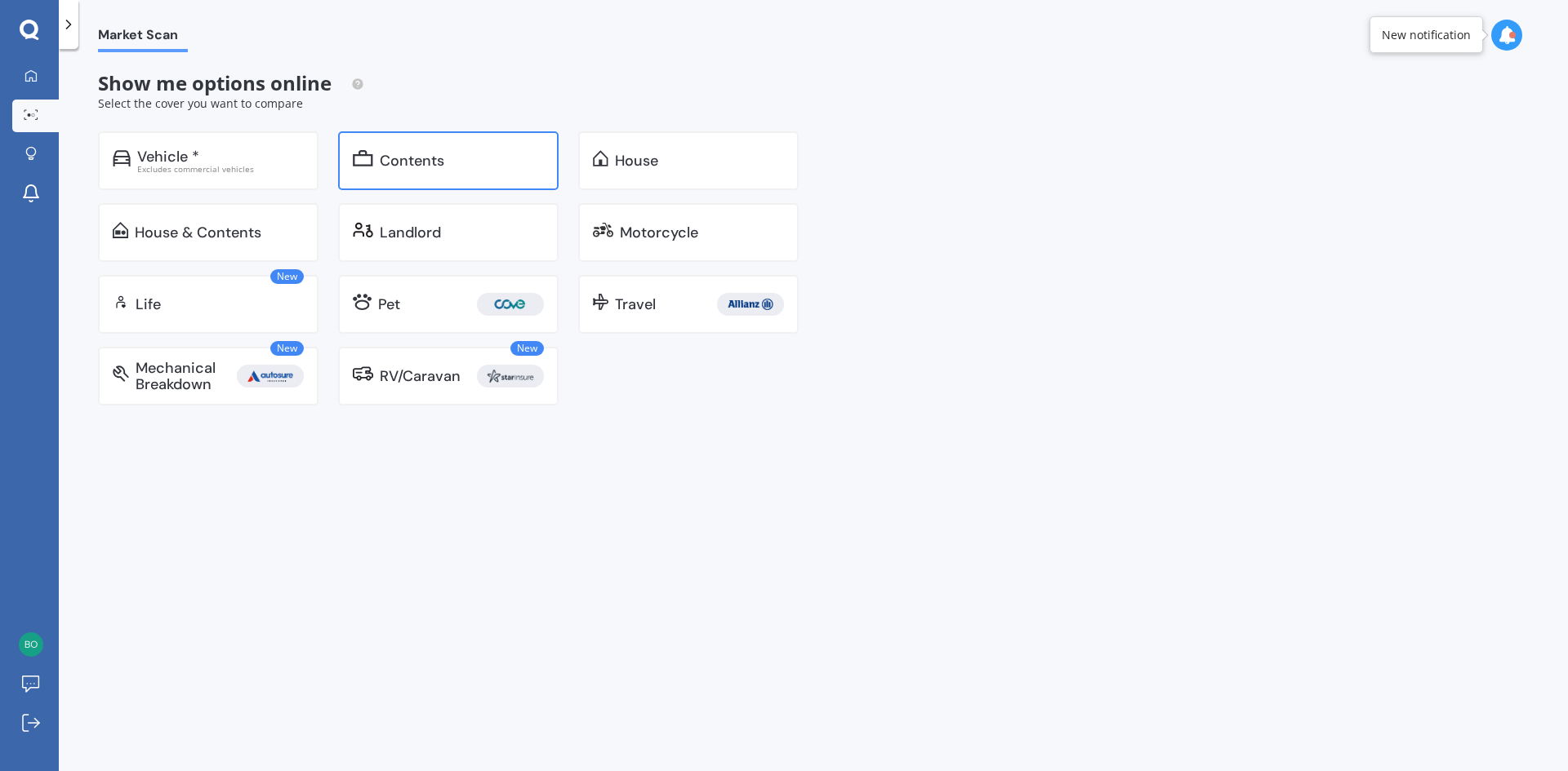
click at [467, 161] on div "Contents" at bounding box center [461, 161] width 164 height 16
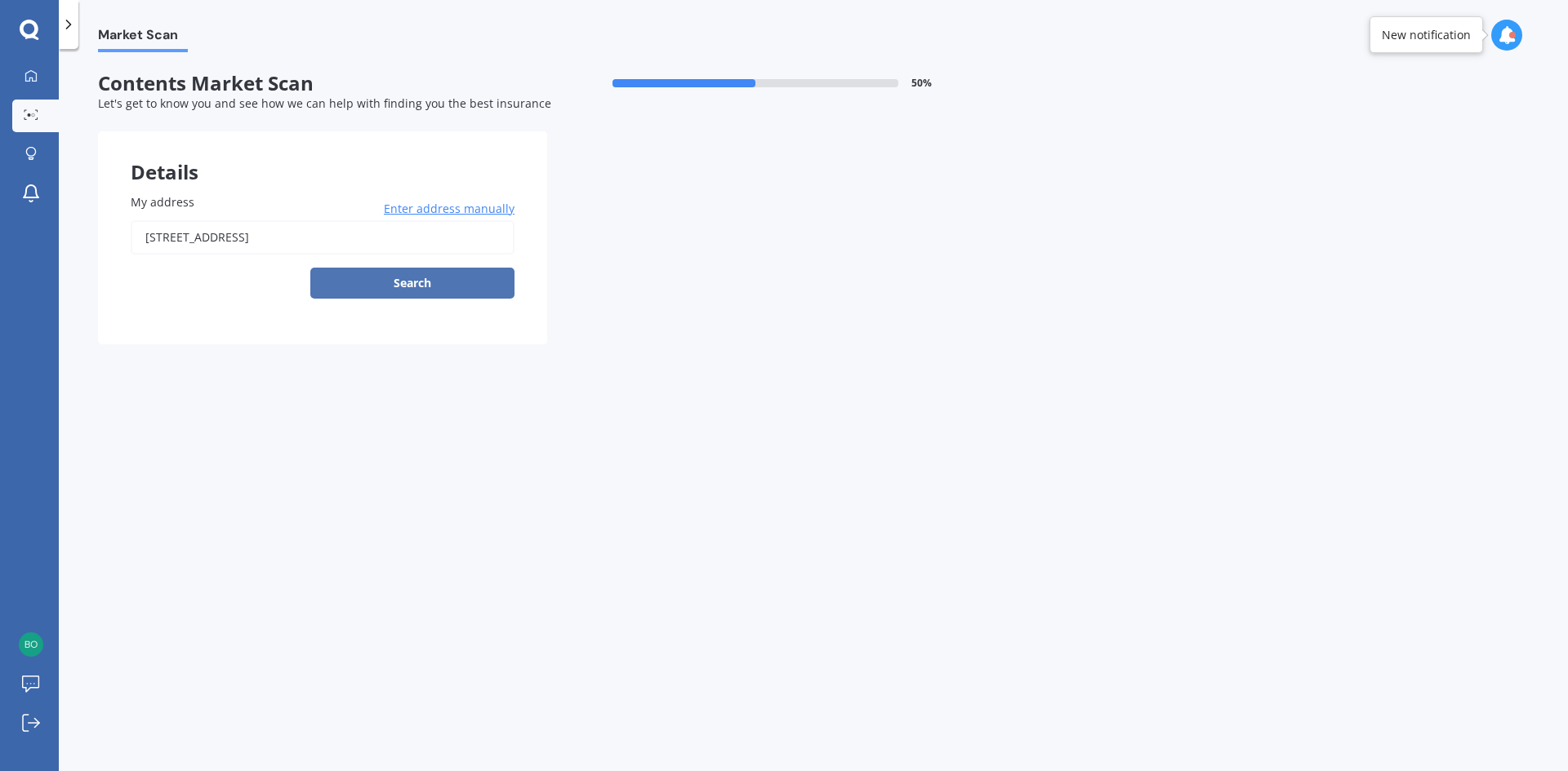
click at [460, 282] on button "Search" at bounding box center [412, 283] width 204 height 31
type input "[STREET_ADDRESS]"
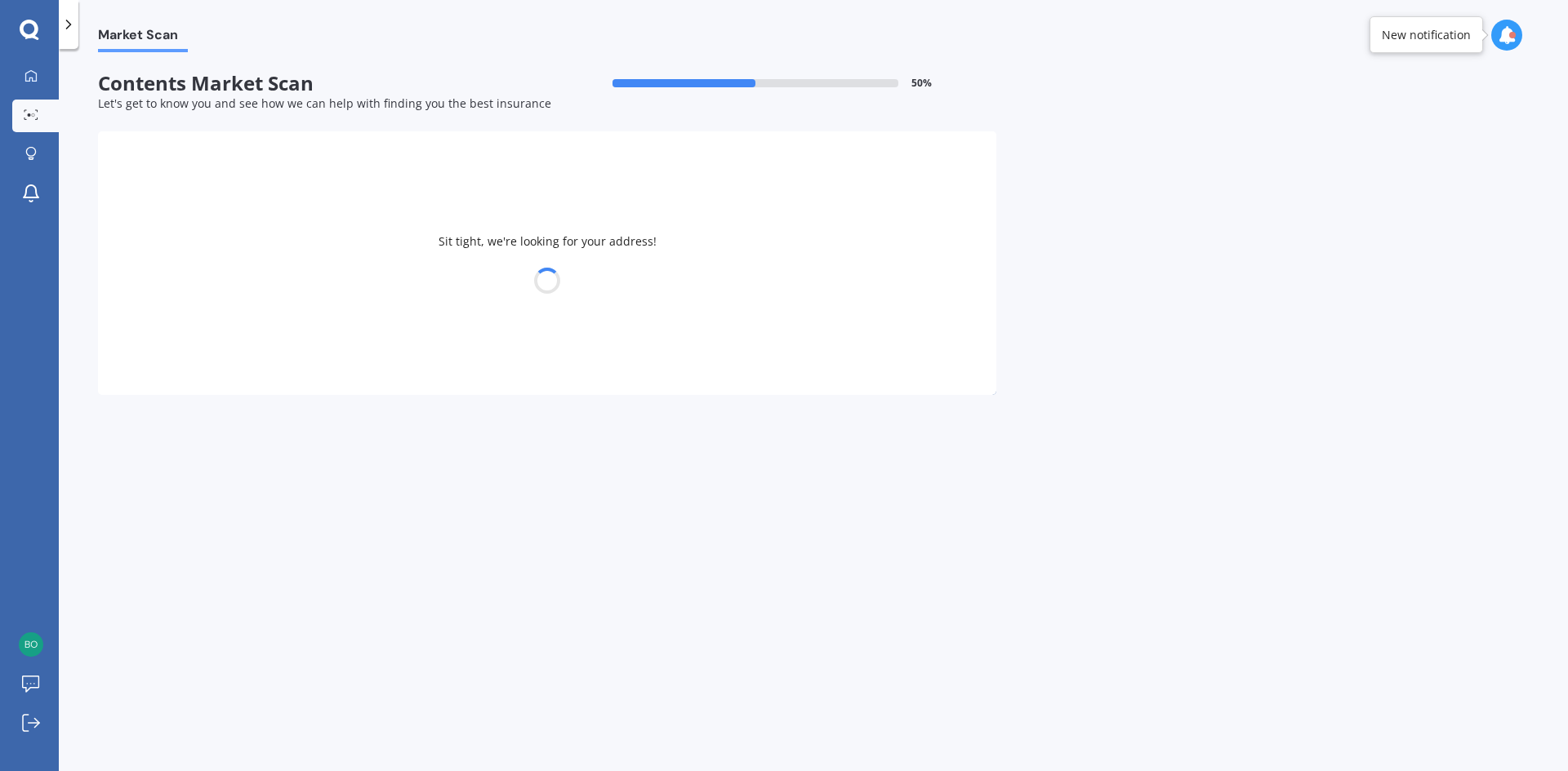
select select "22"
select select "11"
select select "1993"
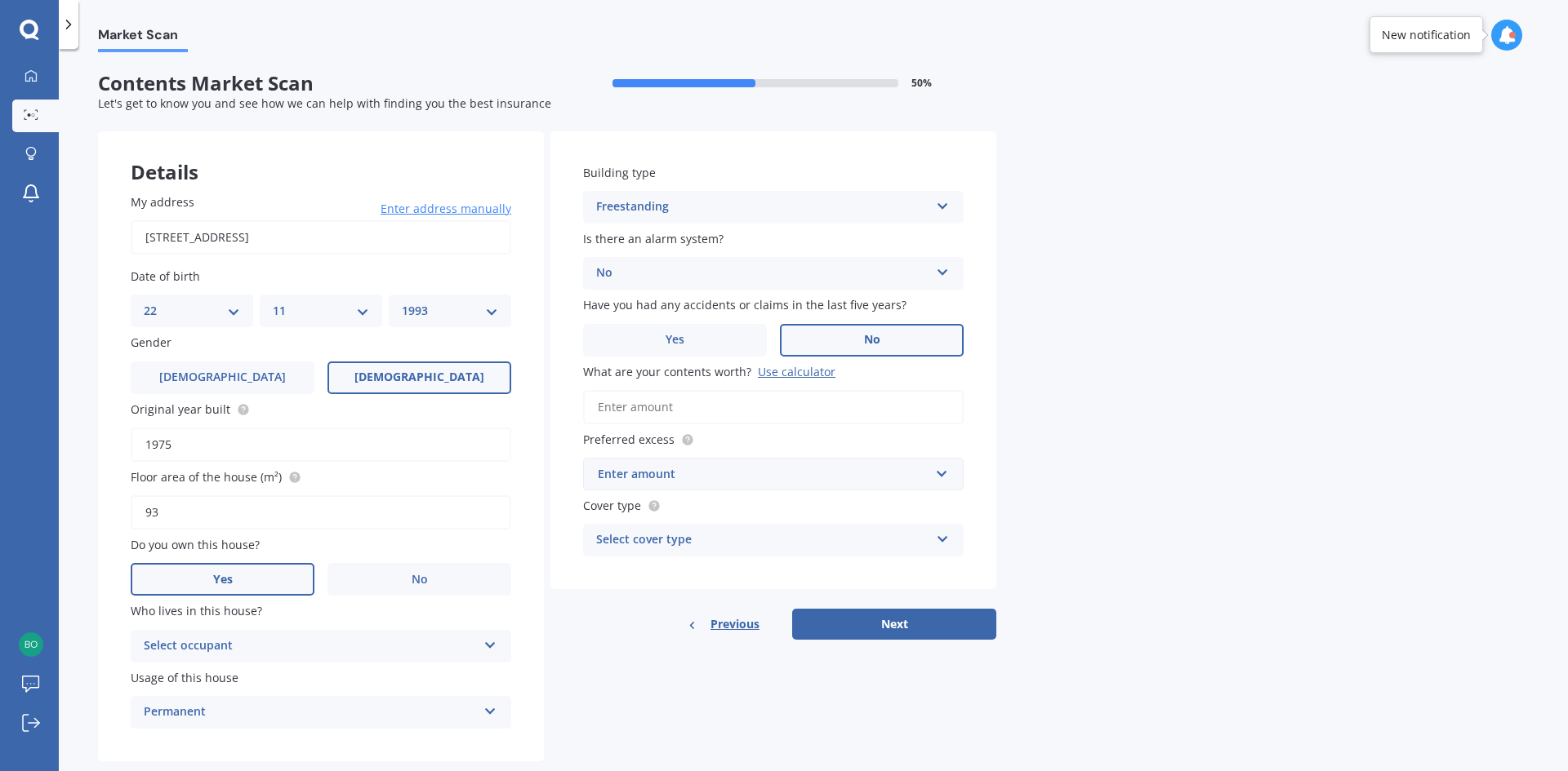
click at [590, 631] on div "Previous Next" at bounding box center [773, 625] width 446 height 31
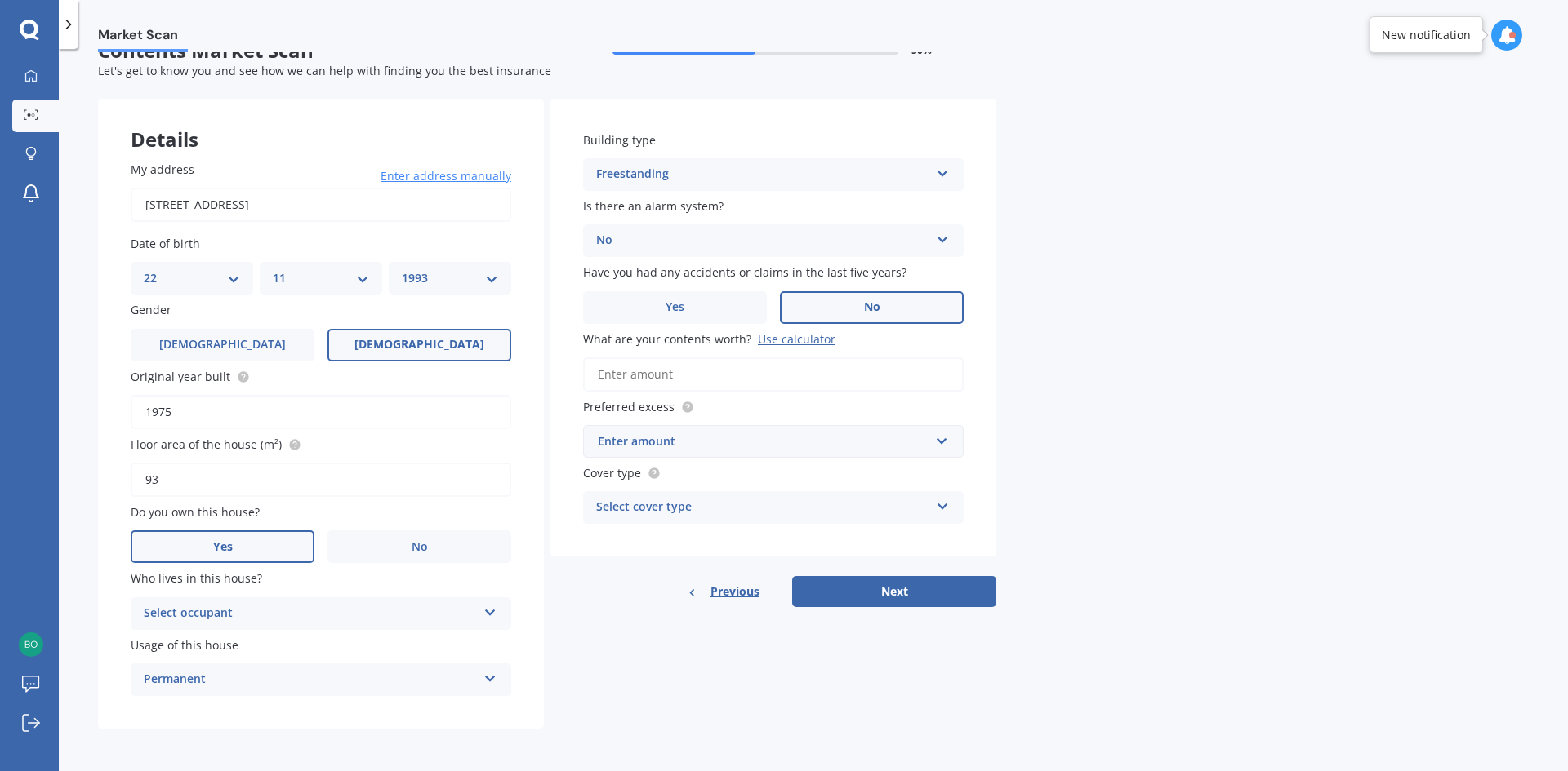
click at [495, 620] on div "Select occupant Owner" at bounding box center [321, 614] width 380 height 33
click at [448, 647] on div "Owner" at bounding box center [321, 646] width 379 height 30
click at [501, 674] on div "Permanent Permanent Holiday (without tenancy)" at bounding box center [321, 680] width 380 height 33
click at [1067, 315] on div "Market Scan Contents Market Scan 50 % Let's get to know you and see how we can …" at bounding box center [813, 413] width 1509 height 723
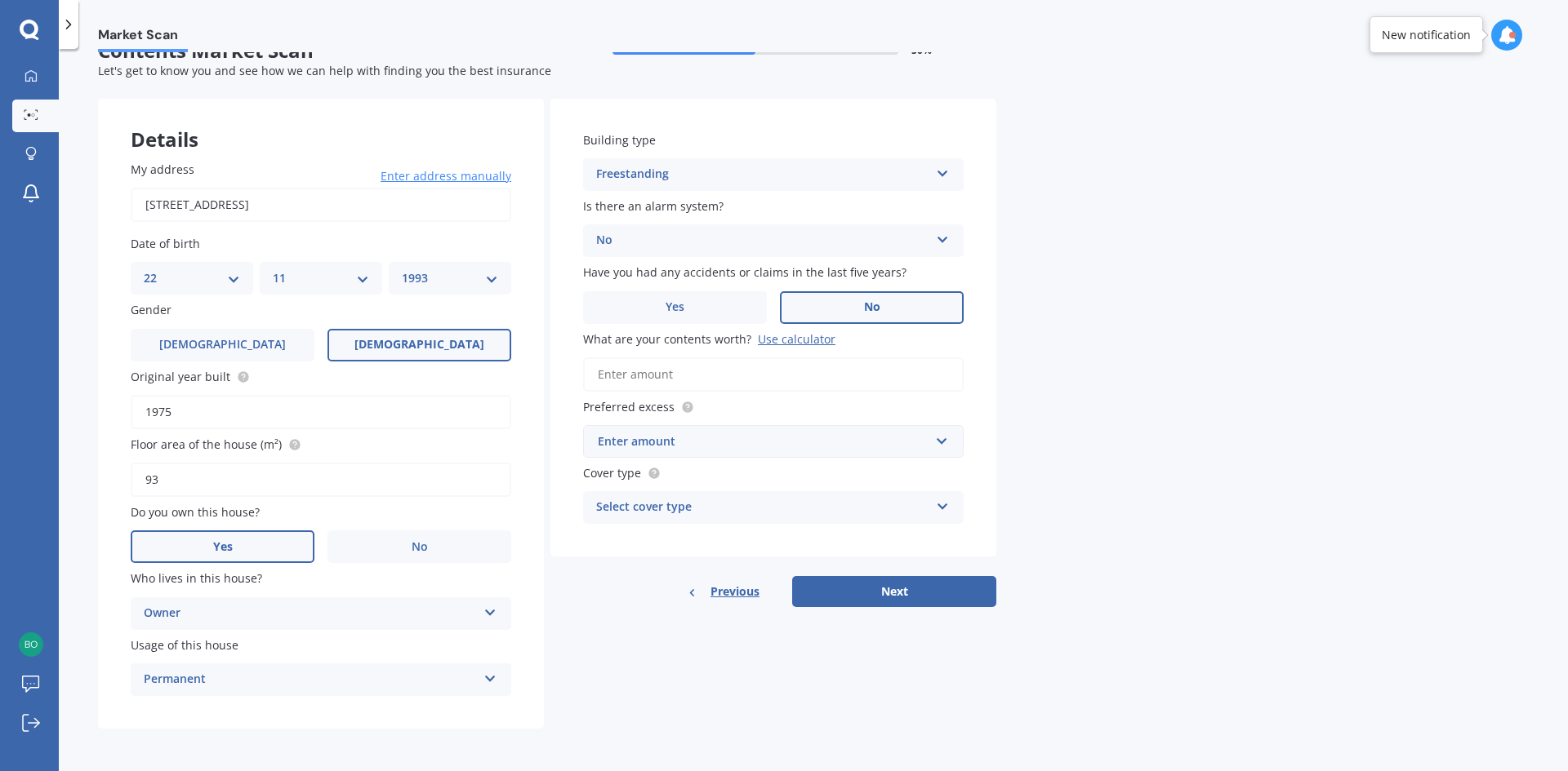
click at [866, 374] on input "What are your contents worth? Use calculator" at bounding box center [773, 374] width 380 height 35
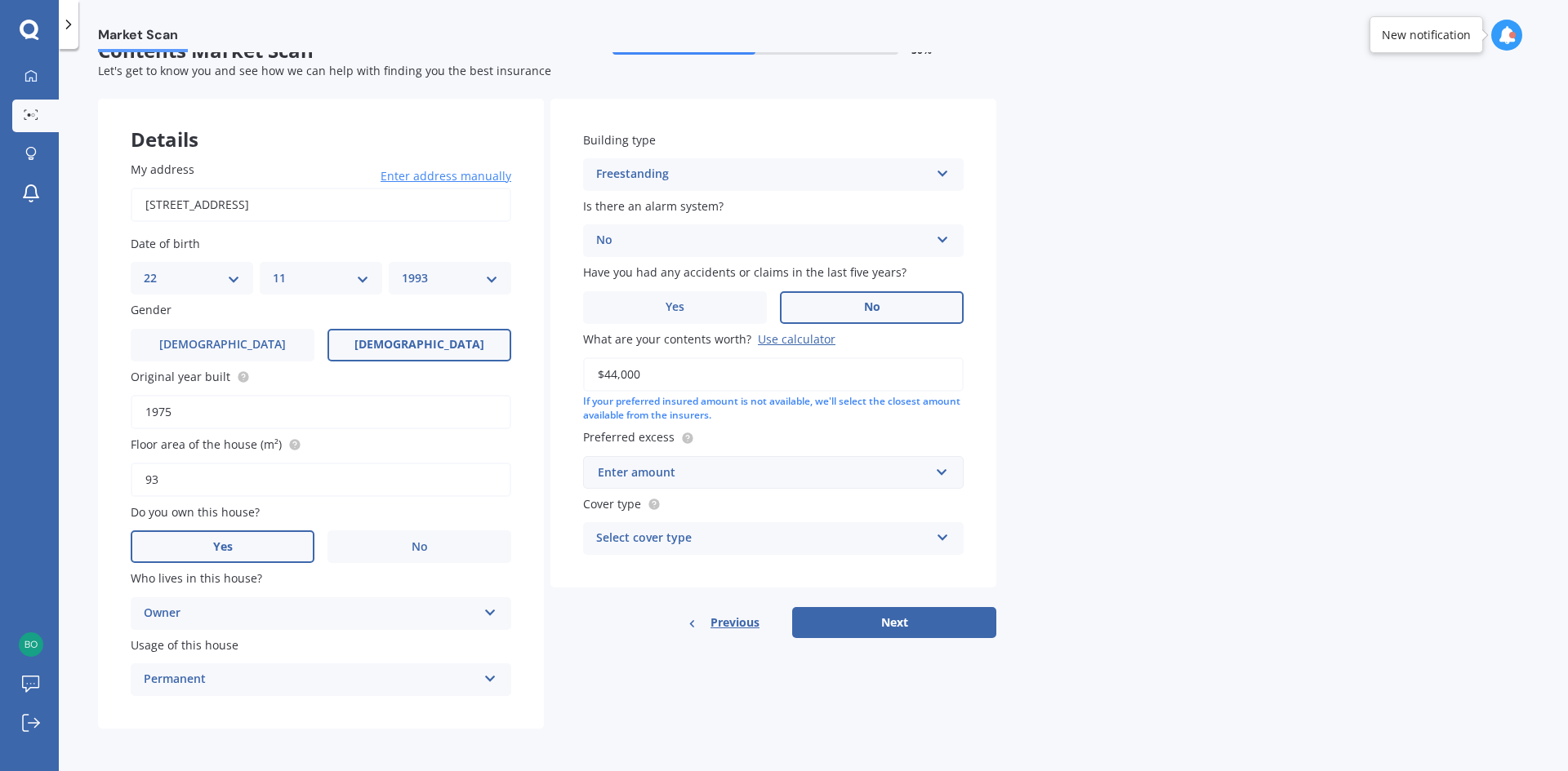
type input "$44,000"
click at [1047, 449] on div "Market Scan Contents Market Scan 50 % Let's get to know you and see how we can …" at bounding box center [813, 413] width 1509 height 723
click at [940, 470] on input "text" at bounding box center [768, 473] width 366 height 31
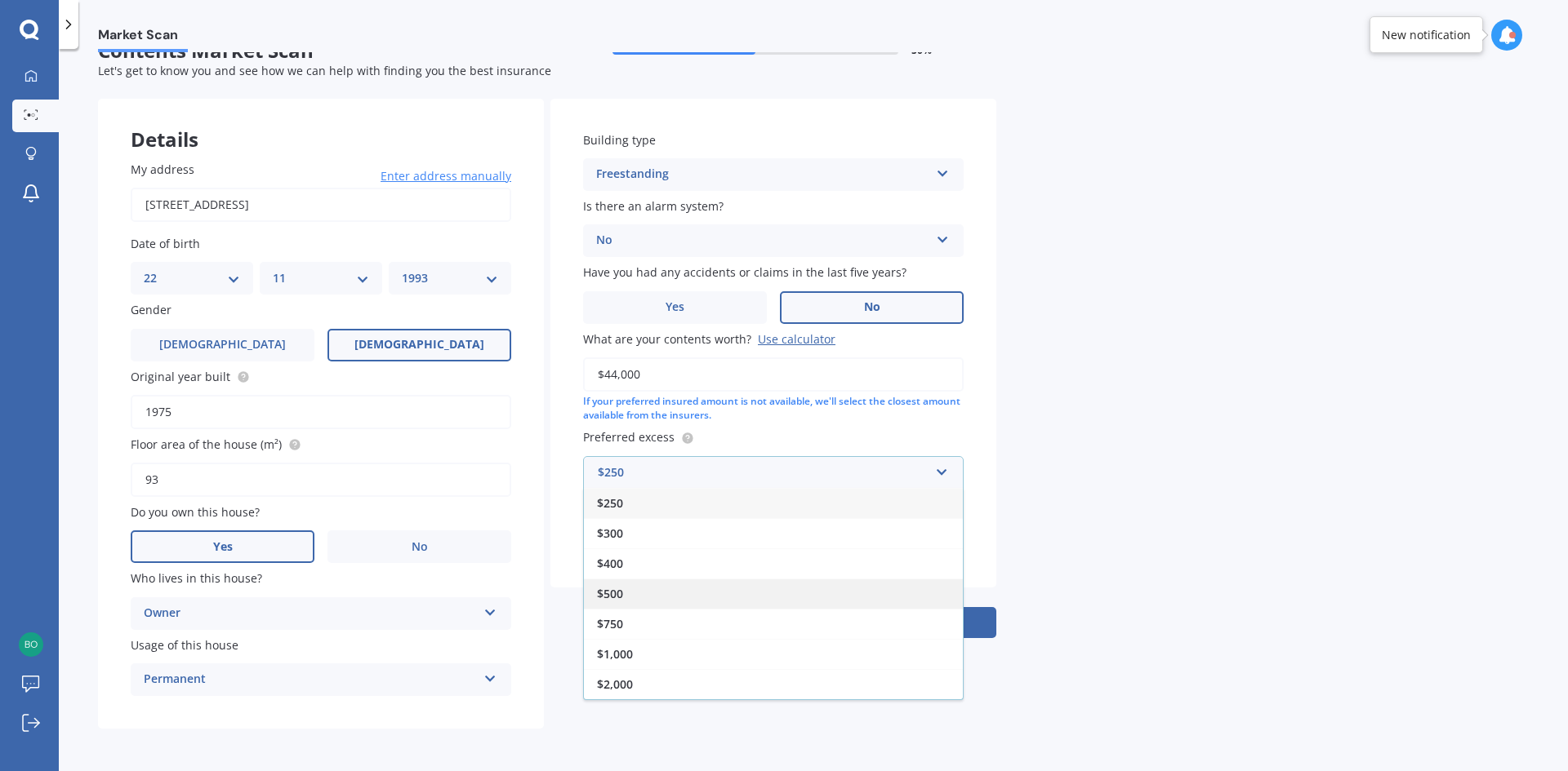
click at [889, 599] on div "$500" at bounding box center [772, 593] width 379 height 30
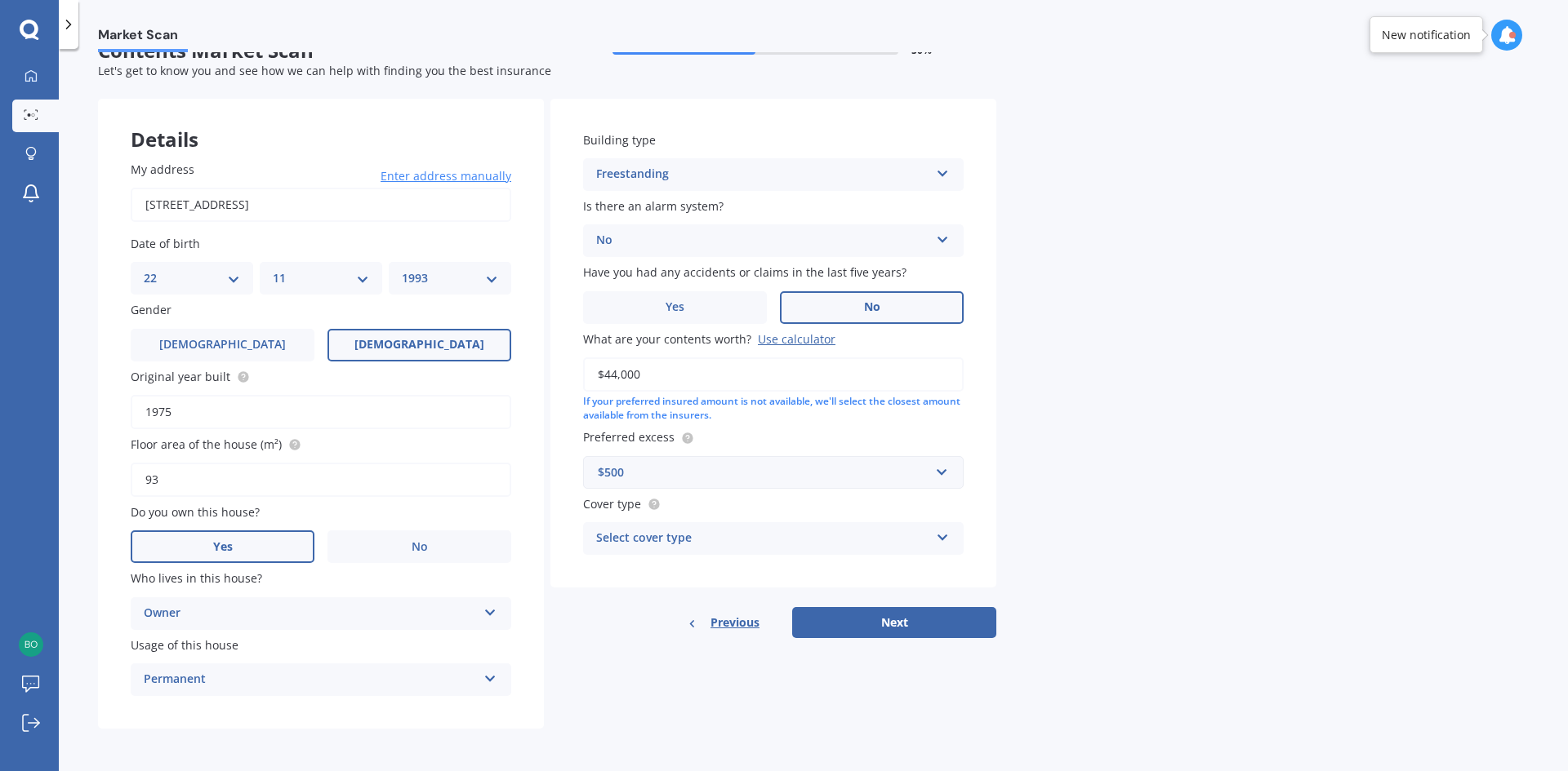
click at [932, 543] on div "Select cover type High Limited" at bounding box center [773, 539] width 380 height 33
click at [917, 570] on div "High" at bounding box center [772, 571] width 379 height 30
click at [922, 626] on button "Next" at bounding box center [895, 623] width 204 height 31
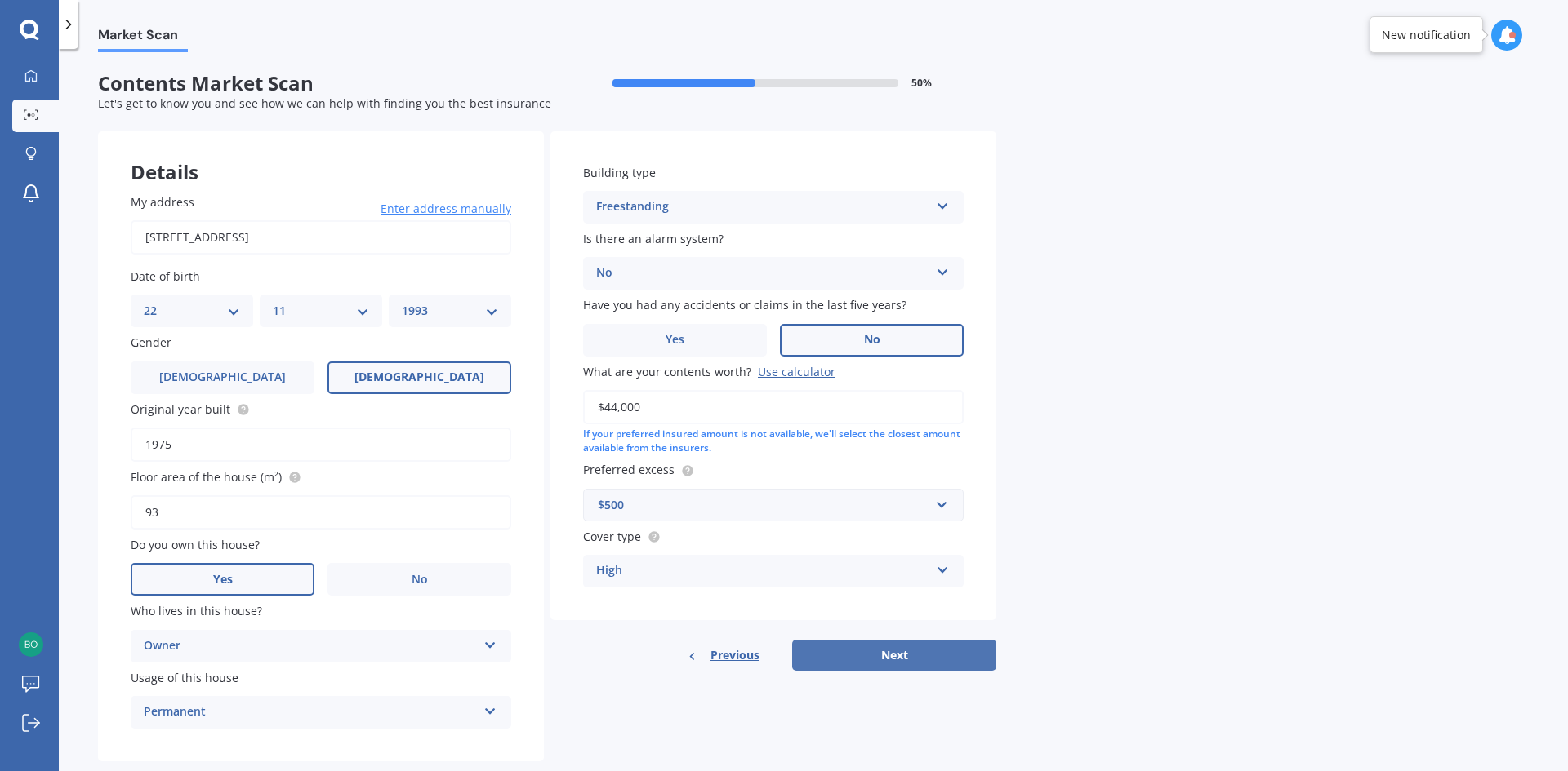
select select "22"
select select "11"
select select "1993"
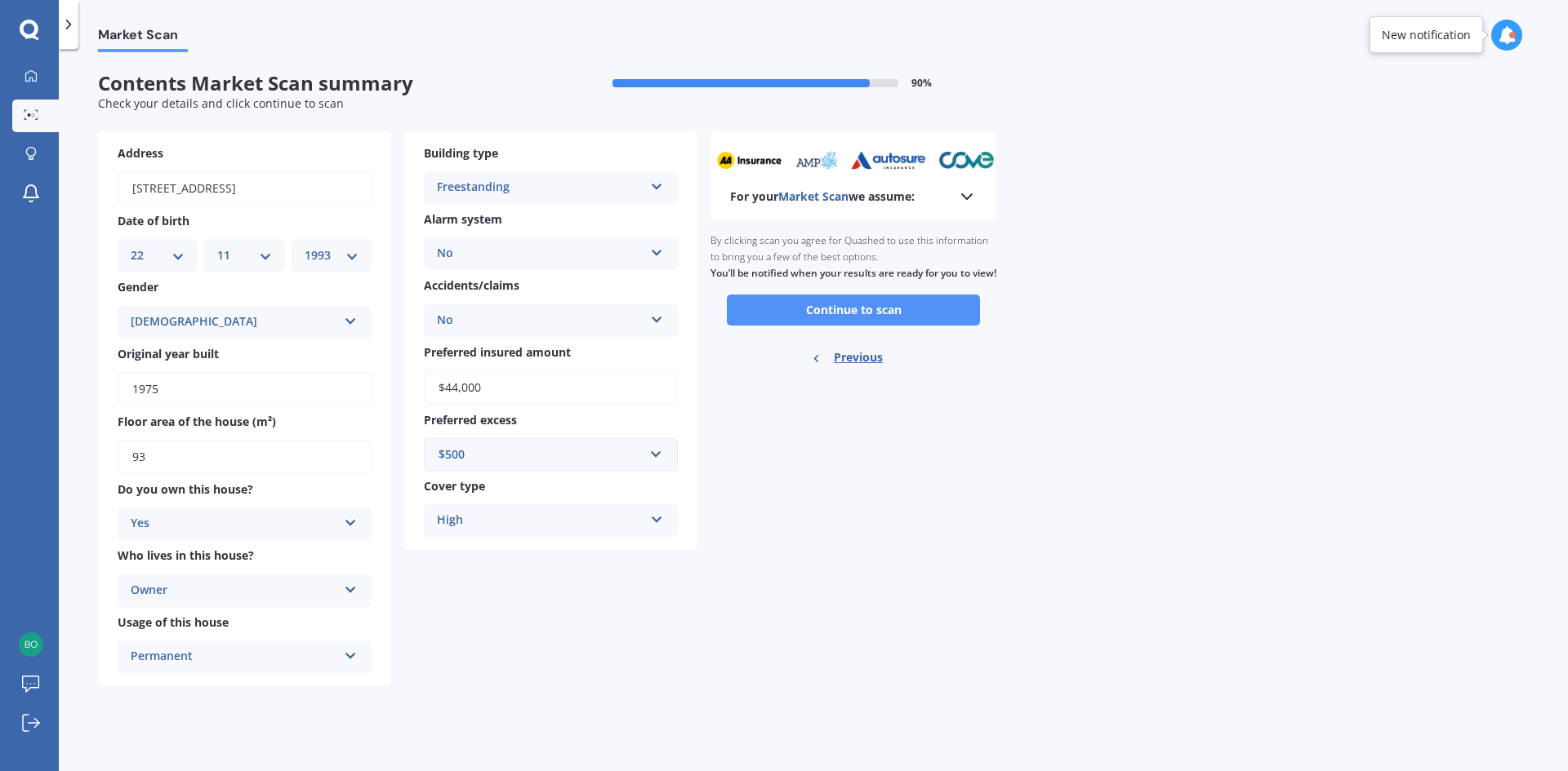
click at [867, 314] on button "Continue to scan" at bounding box center [853, 310] width 253 height 31
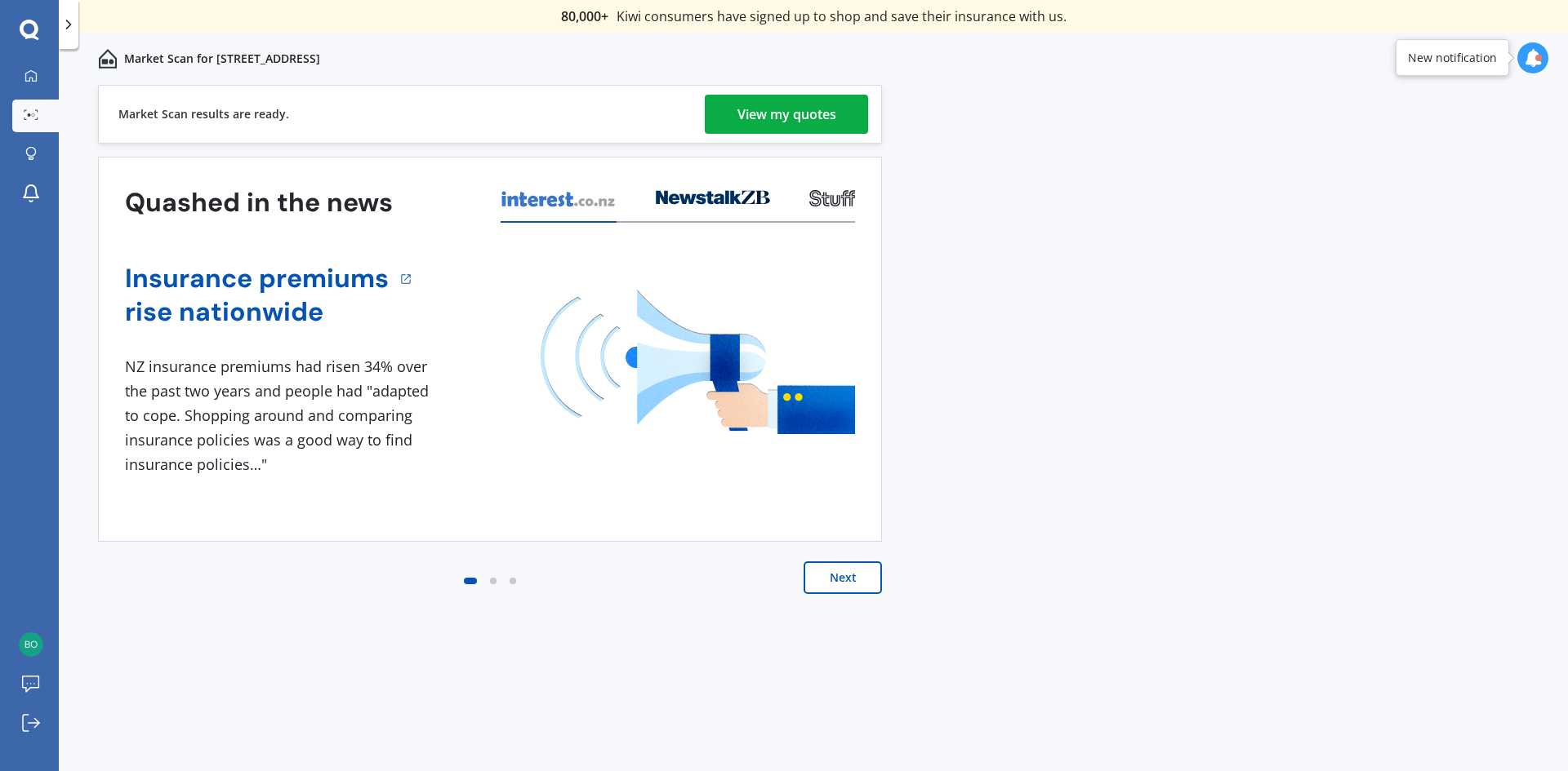
click at [816, 105] on div "View my quotes" at bounding box center [787, 114] width 99 height 39
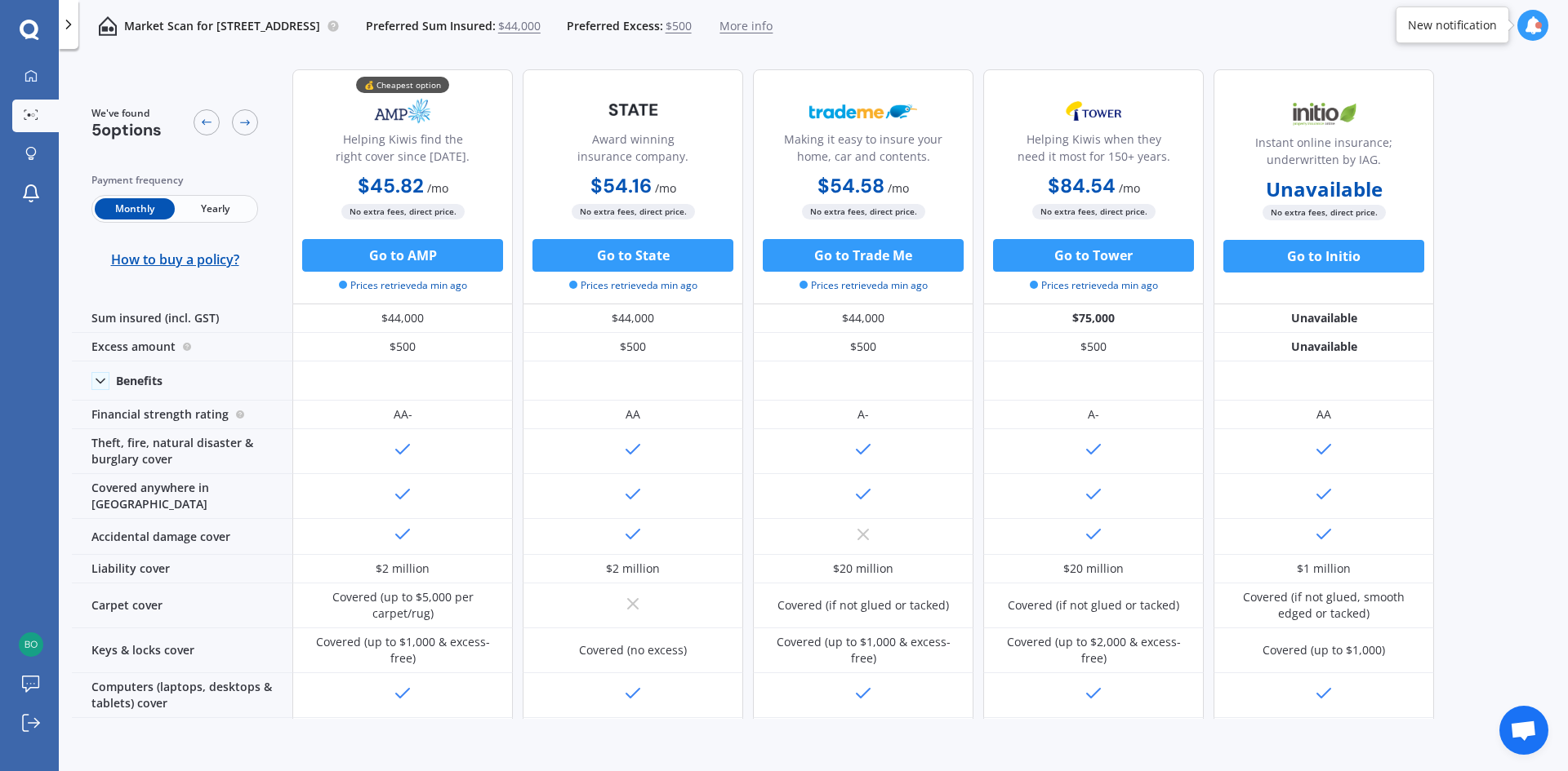
click at [1476, 410] on div "We've found 5 options Payment frequency Monthly Yearly How to buy a policy? 💰 C…" at bounding box center [821, 388] width 1497 height 663
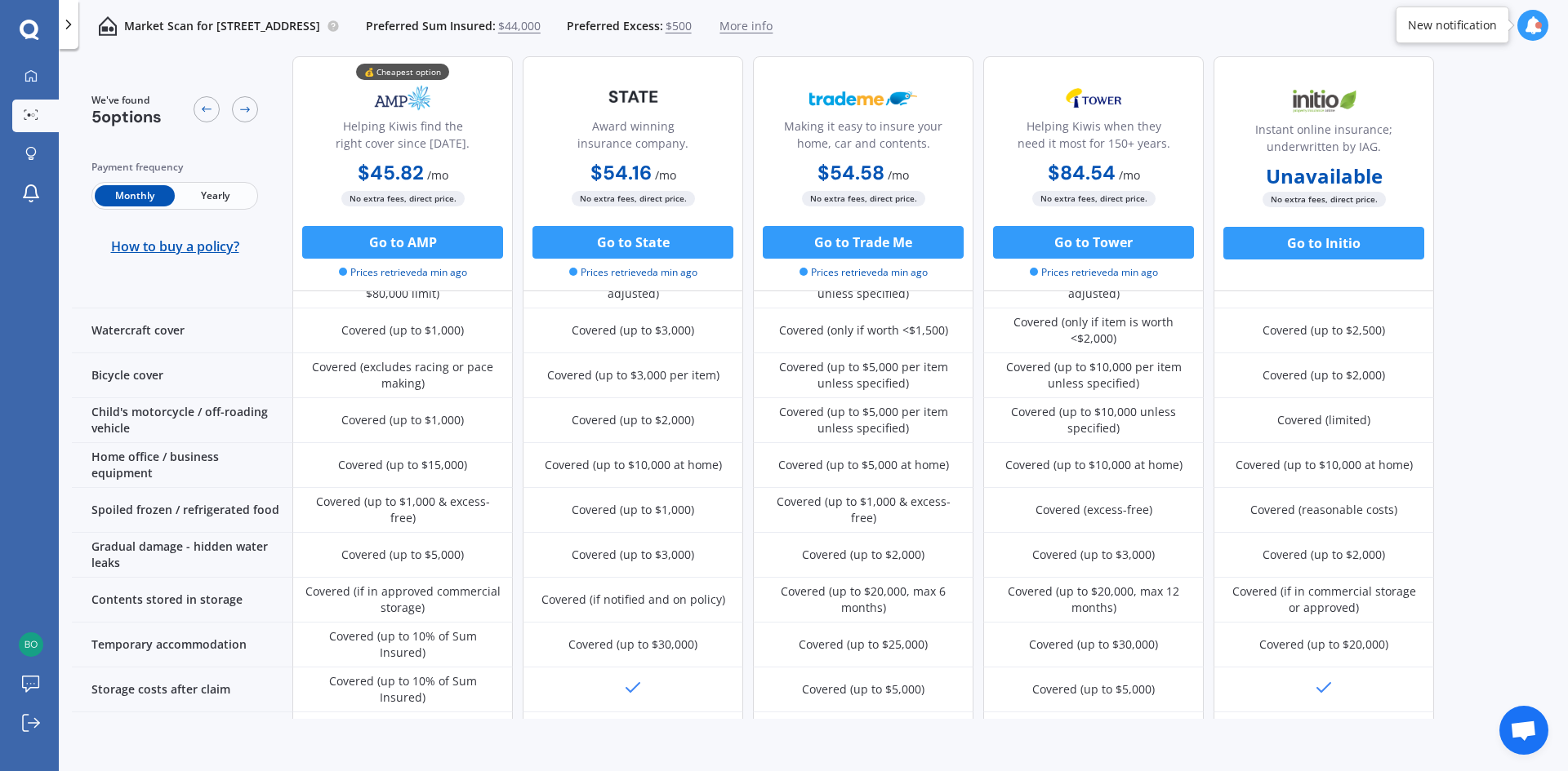
scroll to position [685, 0]
